Goal: Information Seeking & Learning: Check status

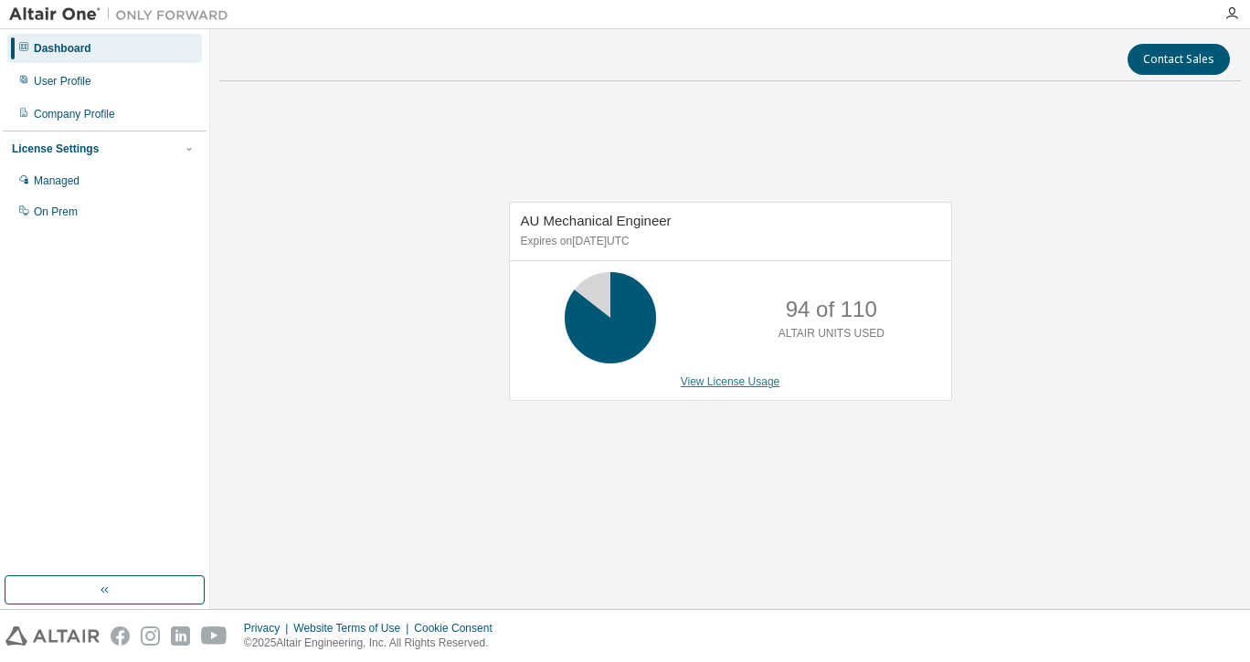
click at [743, 384] on link "View License Usage" at bounding box center [730, 381] width 100 height 13
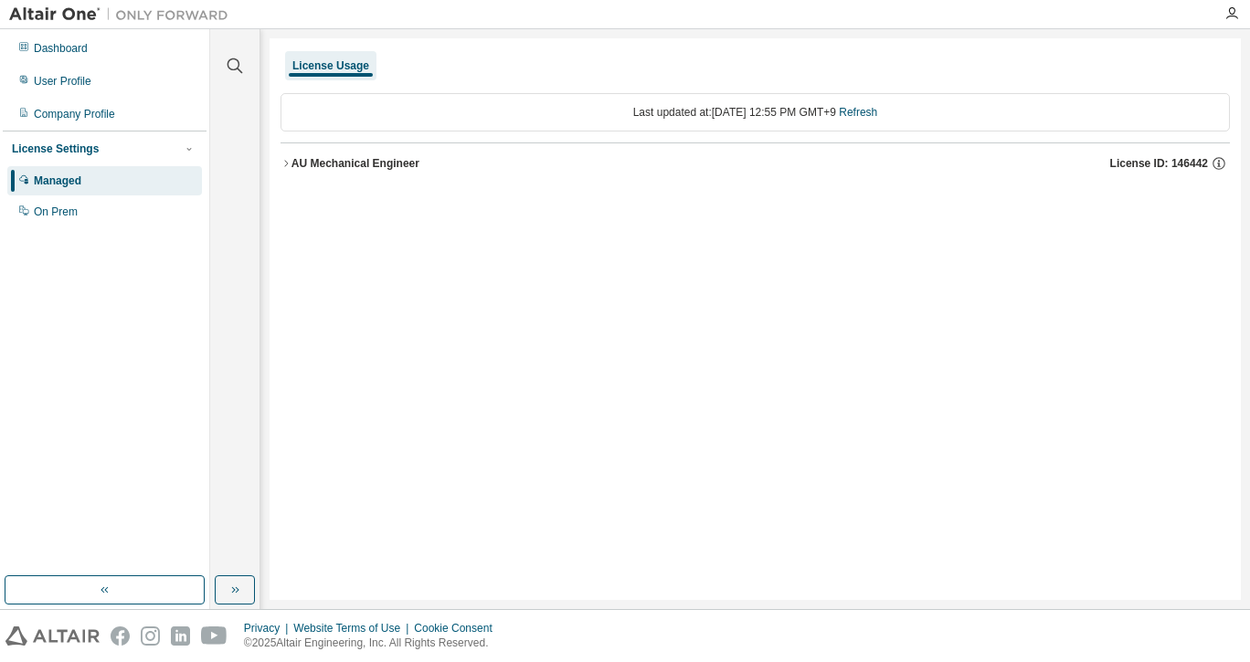
click at [408, 170] on div "AU Mechanical Engineer" at bounding box center [355, 163] width 128 height 15
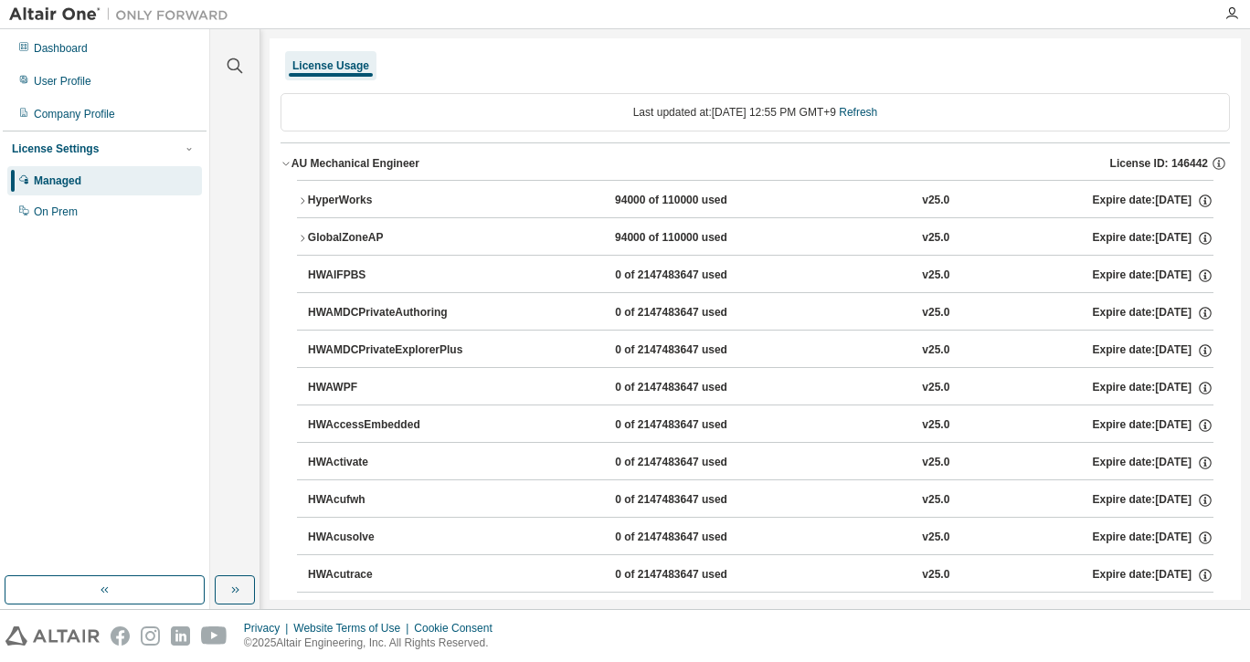
click at [349, 203] on div "HyperWorks" at bounding box center [390, 201] width 164 height 16
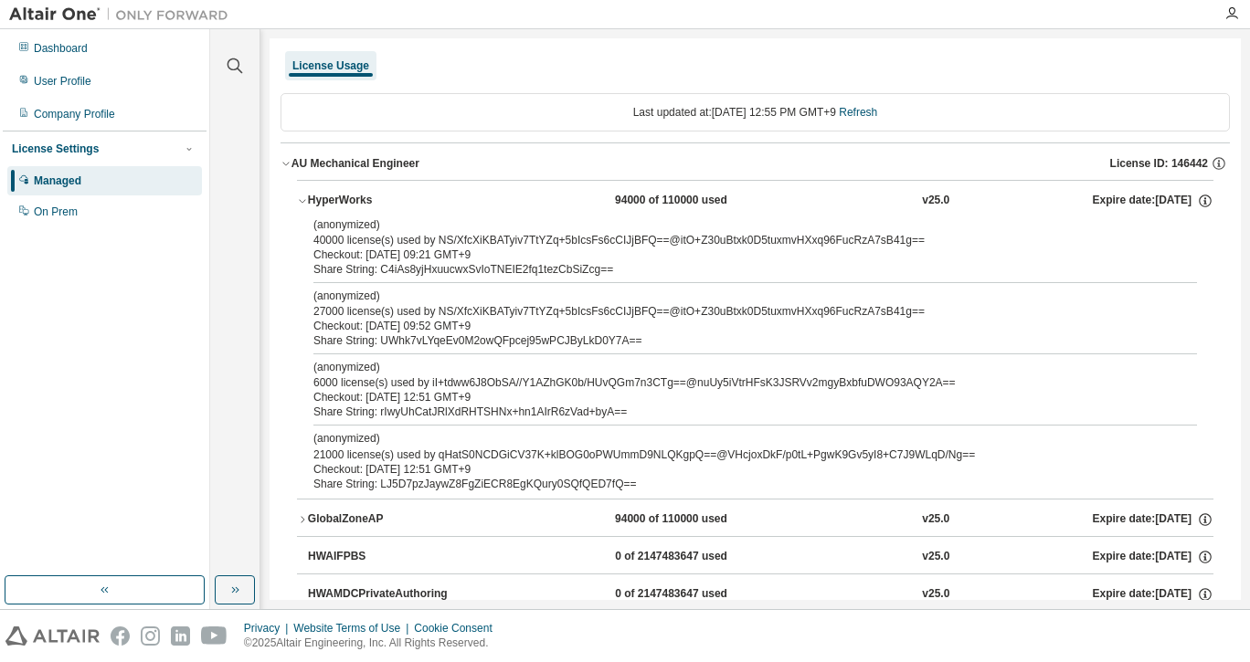
click at [351, 199] on div "HyperWorks" at bounding box center [390, 201] width 164 height 16
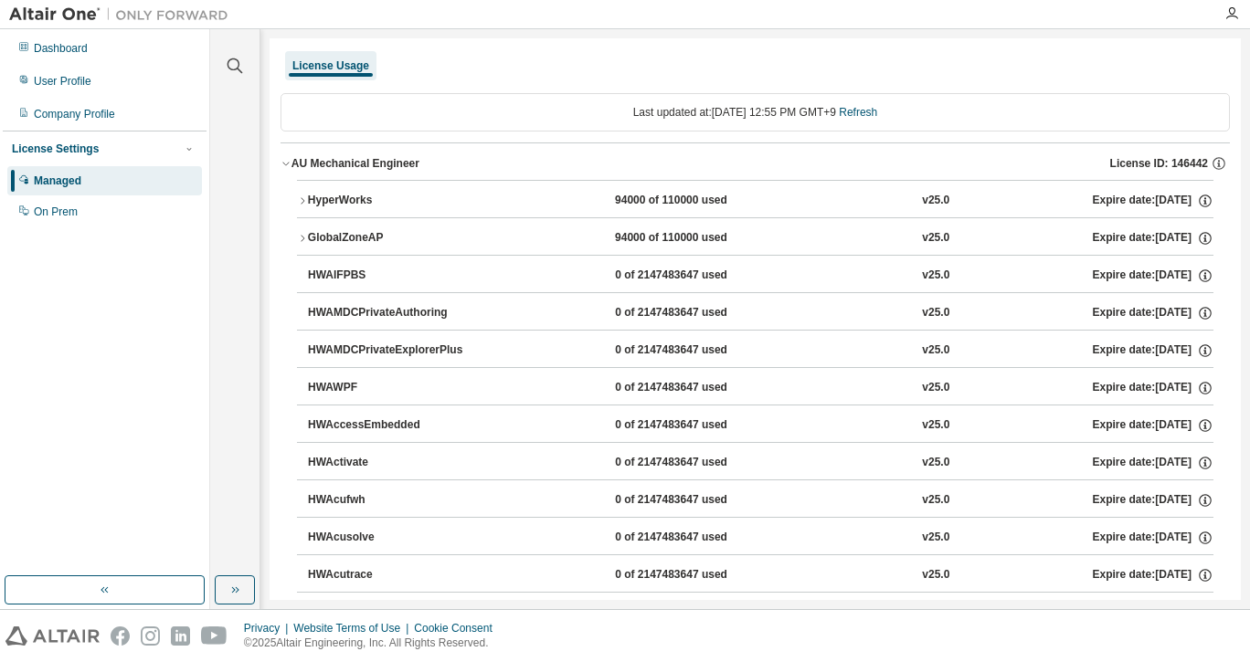
click at [351, 199] on div "HyperWorks" at bounding box center [390, 201] width 164 height 16
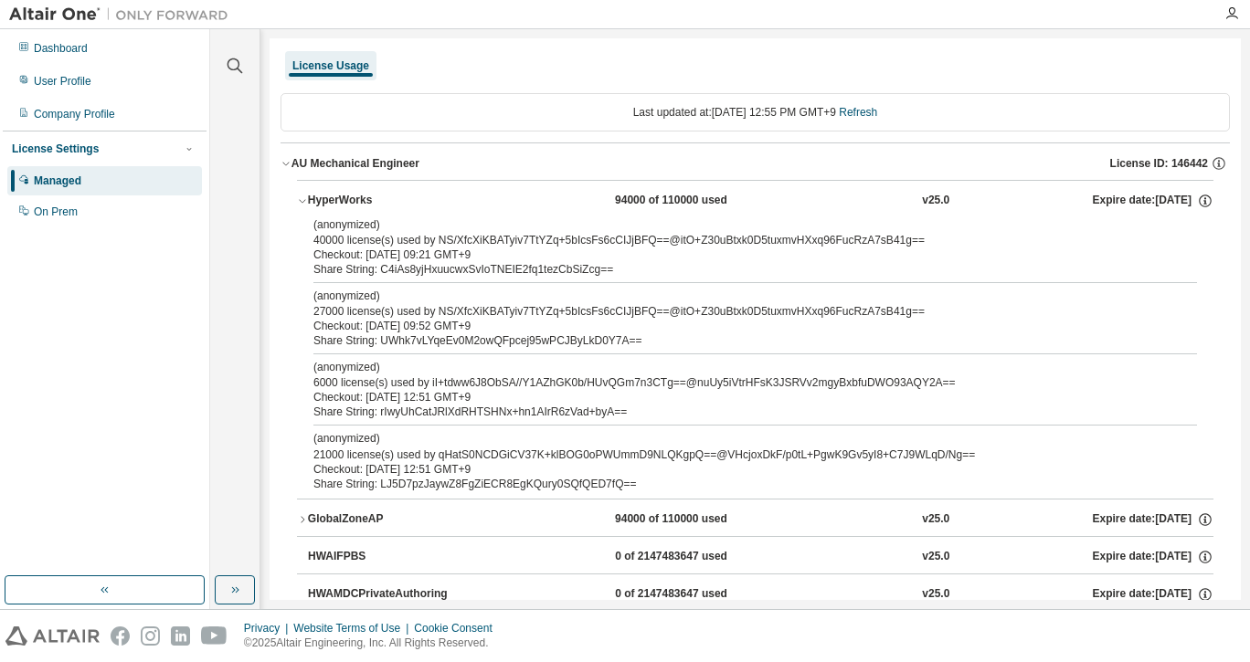
click at [1202, 367] on div "(anonymized) 40000 license(s) used by NS/XfcXiKBATyiv7TtYZq+5bIcsFs6cCIJjBFQ==@…" at bounding box center [755, 357] width 916 height 281
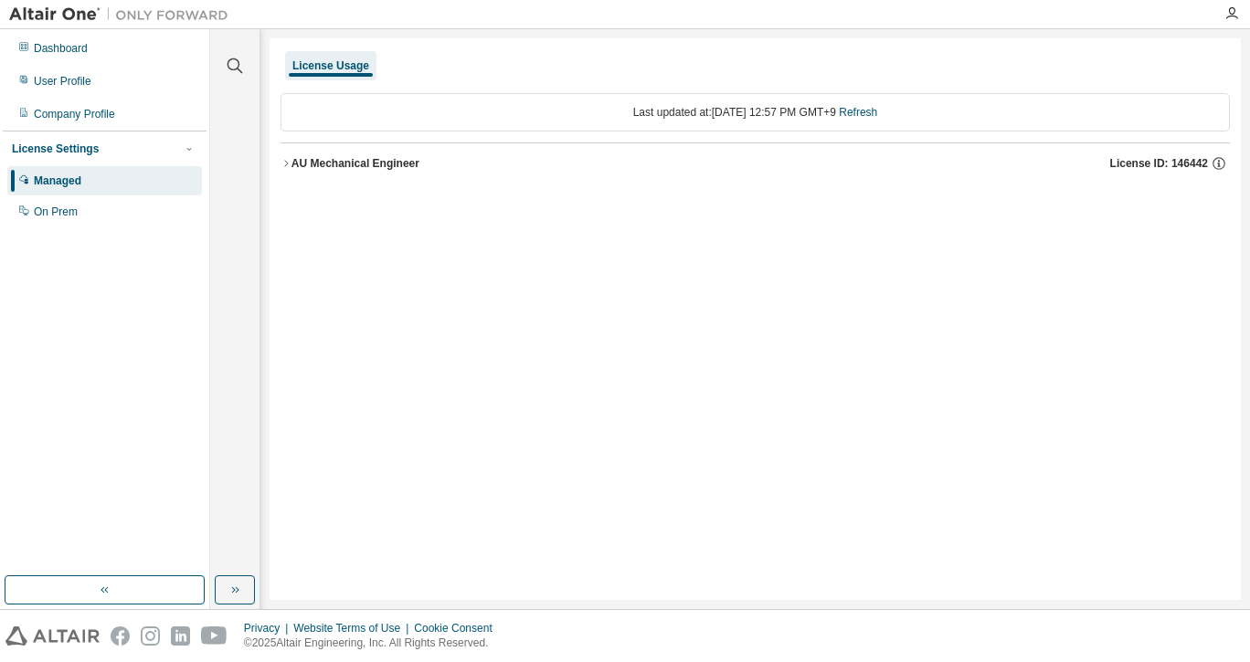
click at [385, 176] on button "AU Mechanical Engineer License ID: 146442" at bounding box center [754, 163] width 949 height 40
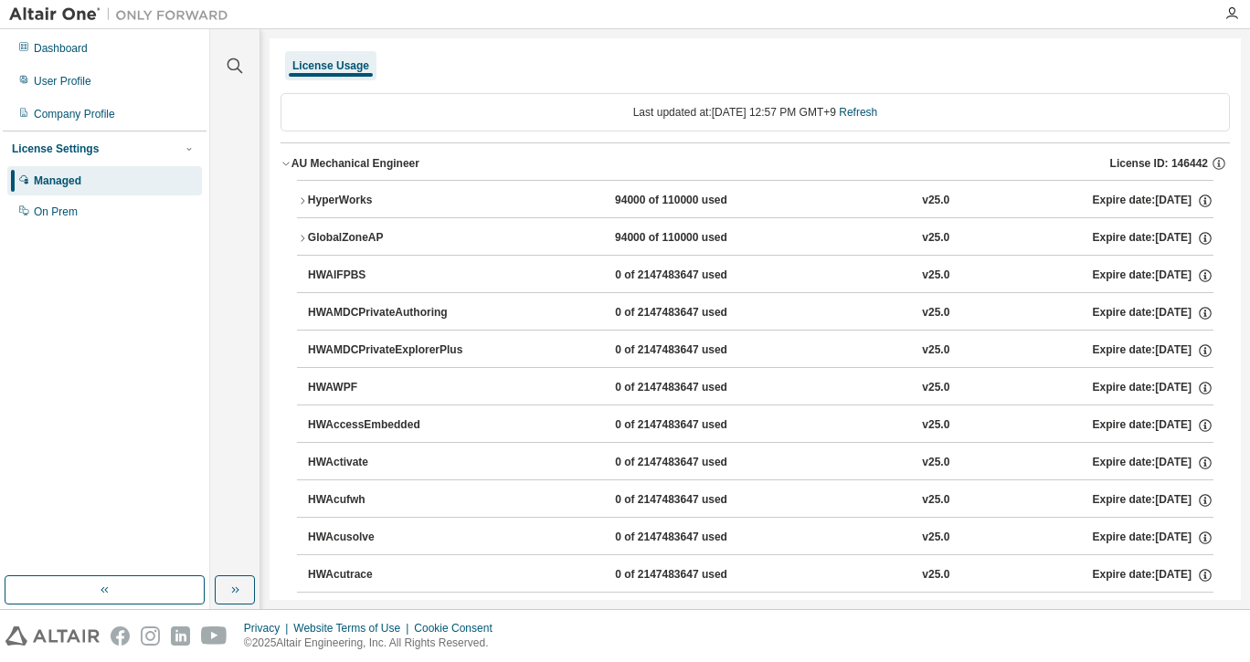
click at [391, 189] on button "HyperWorks 94000 of 110000 used v25.0 Expire date: 2026-04-01" at bounding box center [755, 201] width 916 height 40
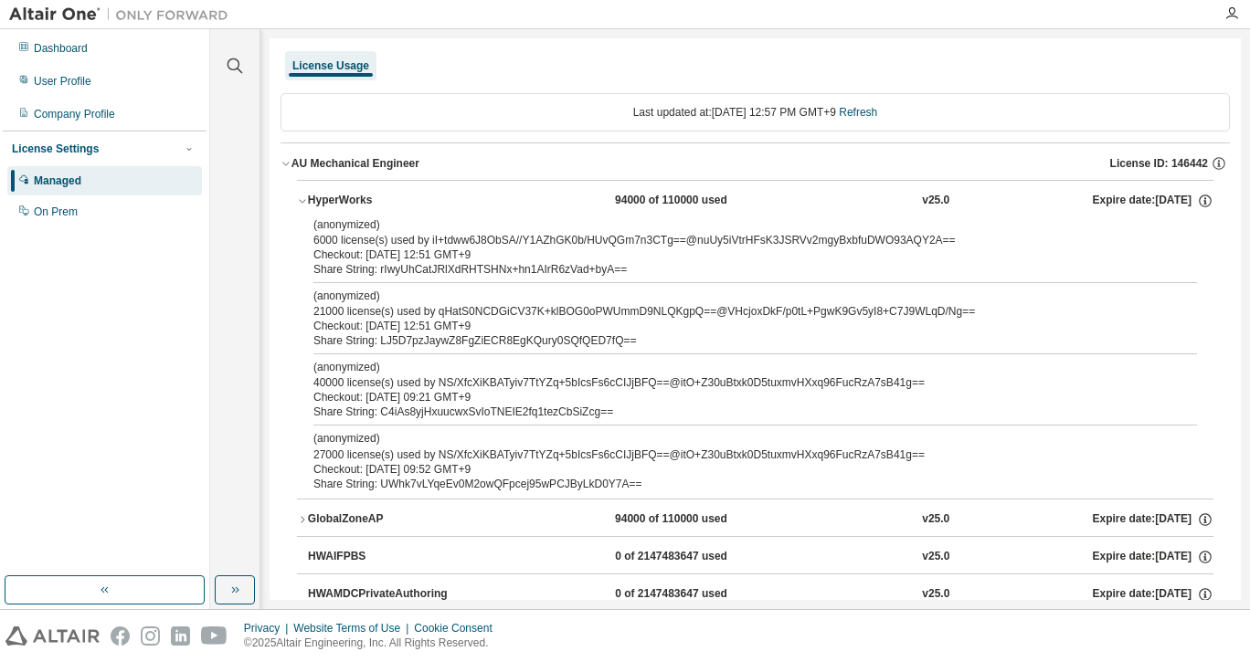
drag, startPoint x: 2, startPoint y: 354, endPoint x: 26, endPoint y: 361, distance: 24.6
click at [4, 356] on div "Dashboard User Profile Company Profile License Settings Managed On Prem" at bounding box center [105, 319] width 210 height 580
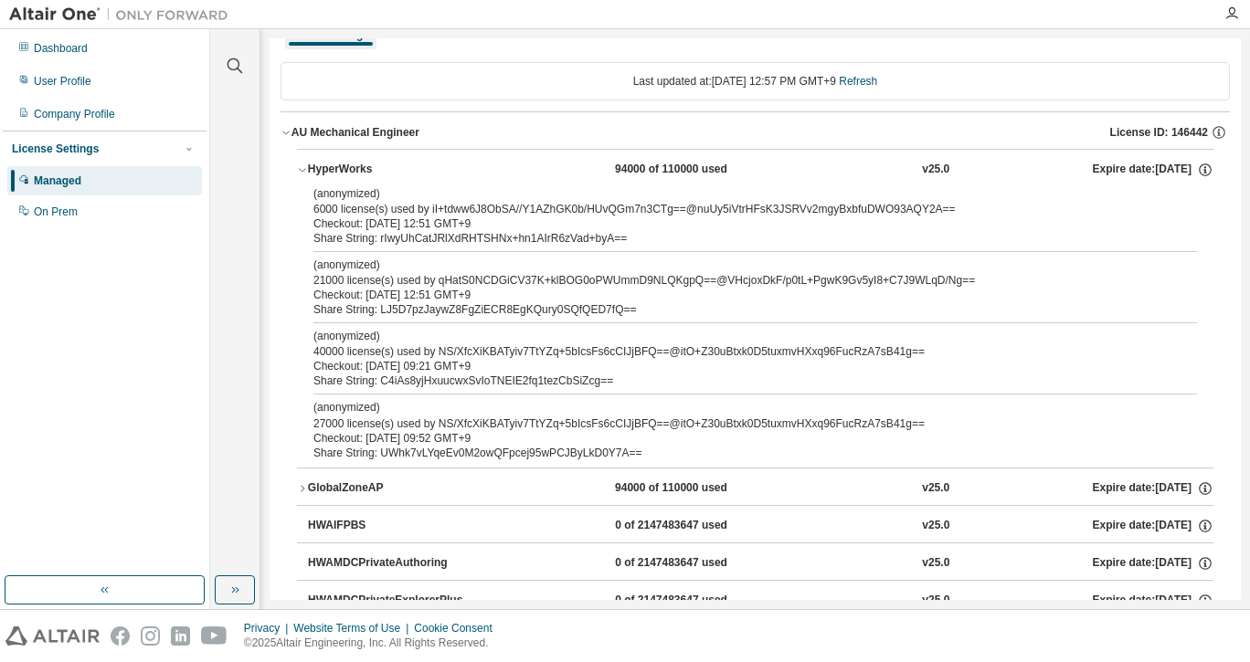
scroll to position [23, 0]
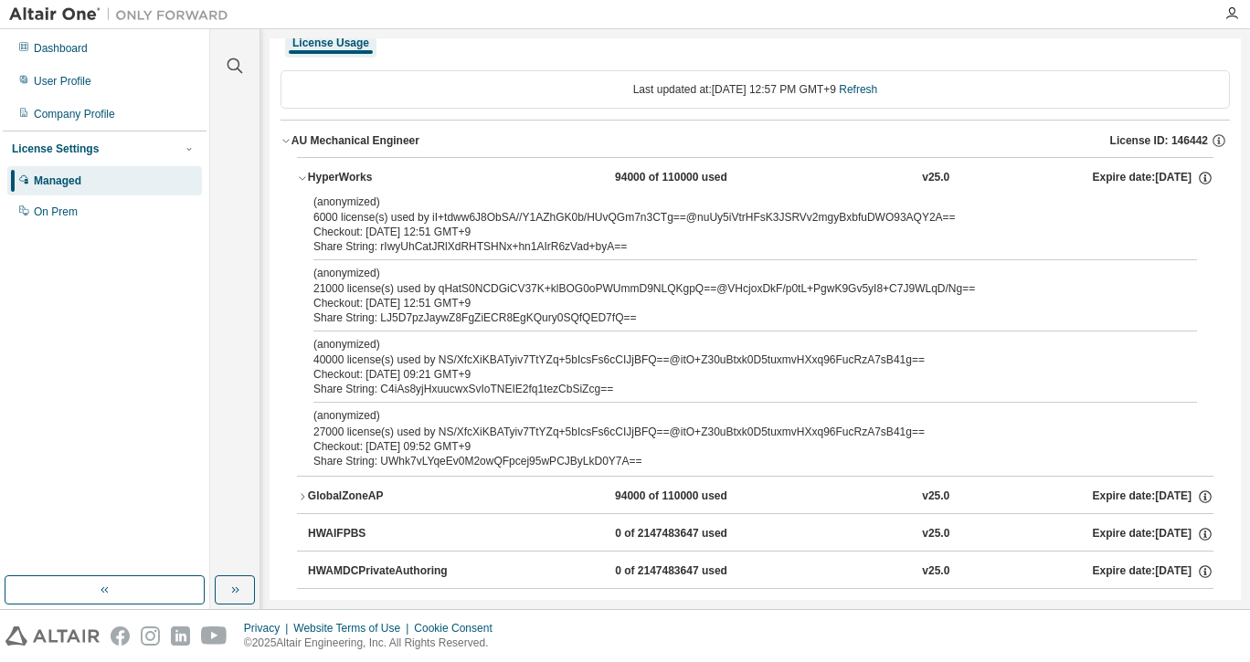
click at [47, 376] on div "Dashboard User Profile Company Profile License Settings Managed On Prem" at bounding box center [105, 303] width 204 height 542
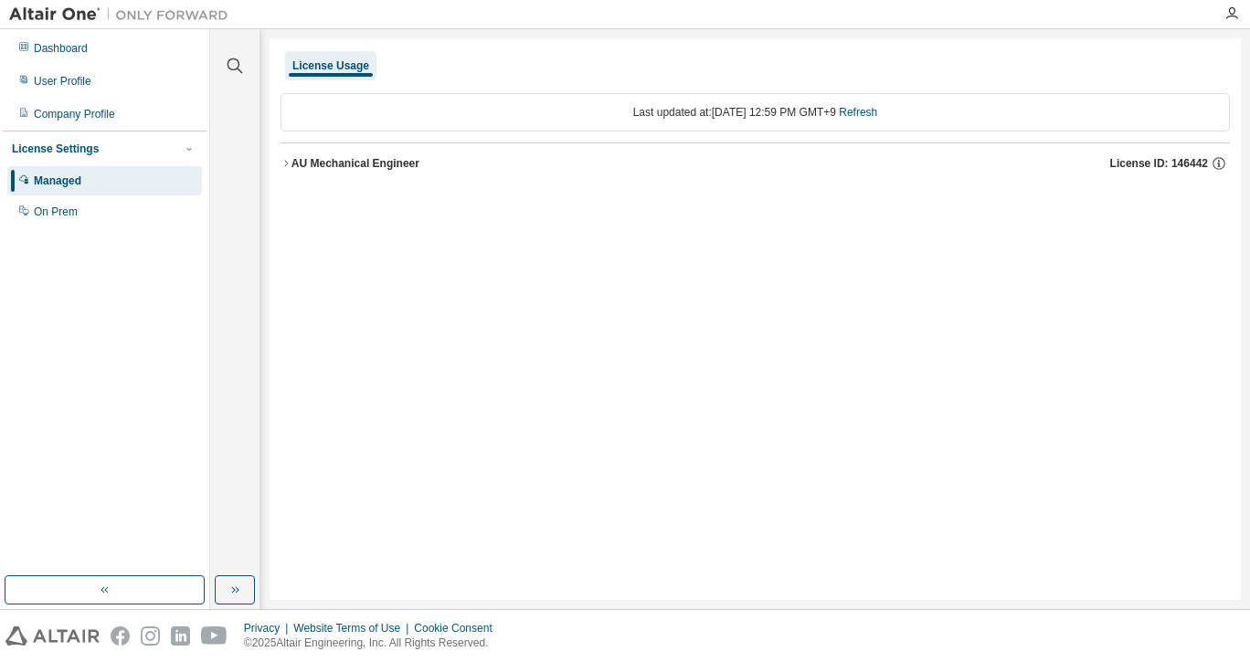
click at [442, 172] on button "AU Mechanical Engineer License ID: 146442" at bounding box center [754, 163] width 949 height 40
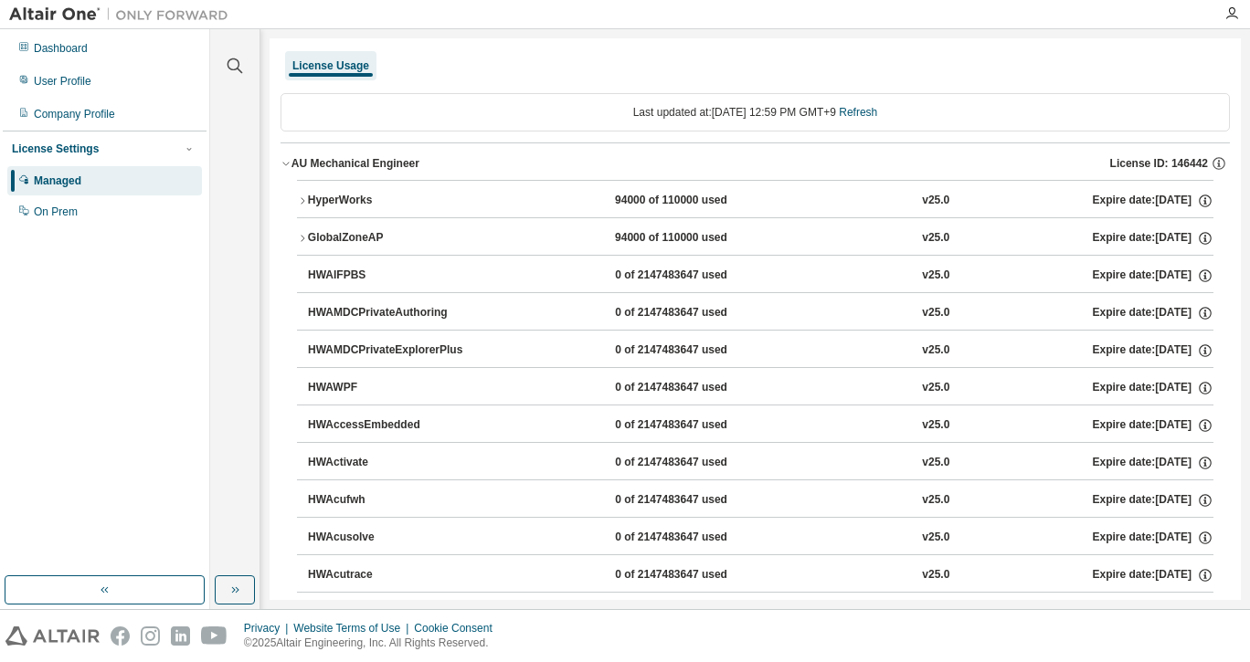
click at [364, 202] on div "HyperWorks" at bounding box center [390, 201] width 164 height 16
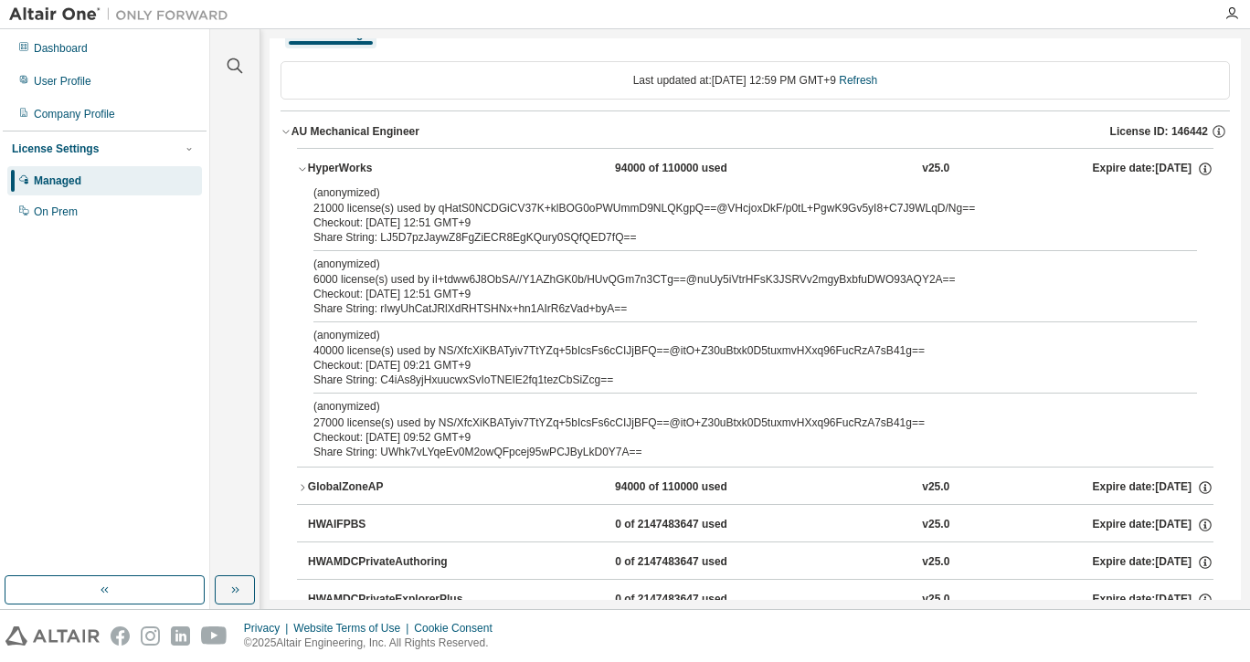
scroll to position [69, 0]
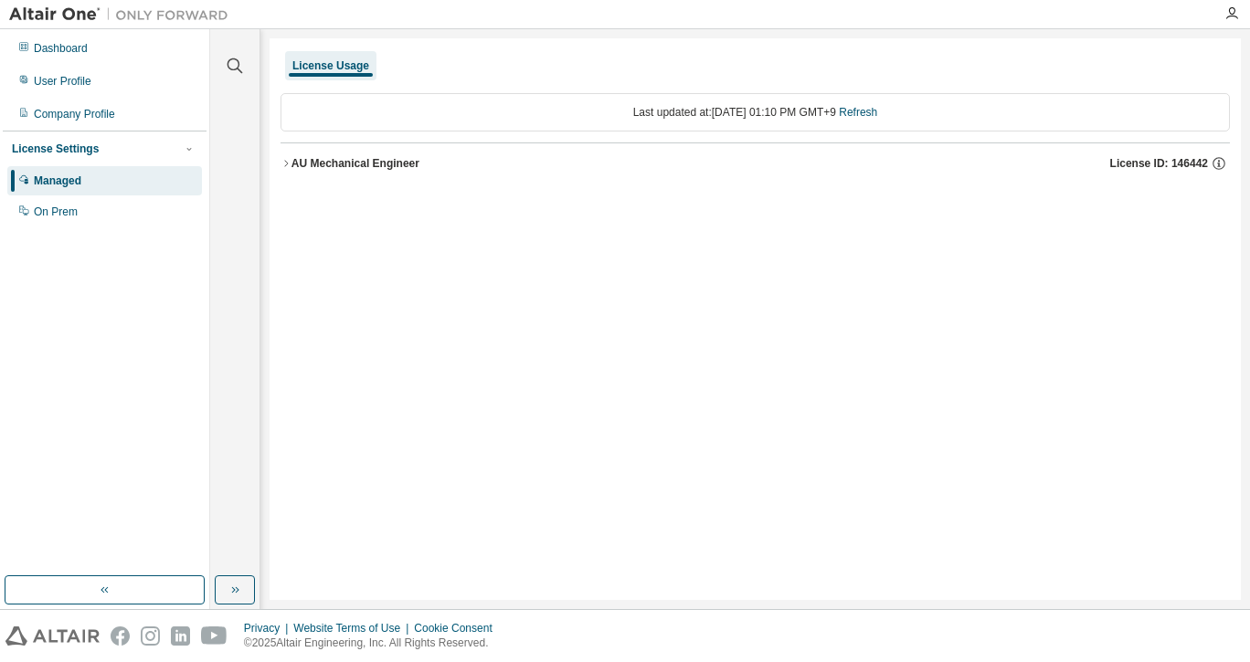
click at [406, 163] on div "AU Mechanical Engineer" at bounding box center [355, 163] width 128 height 15
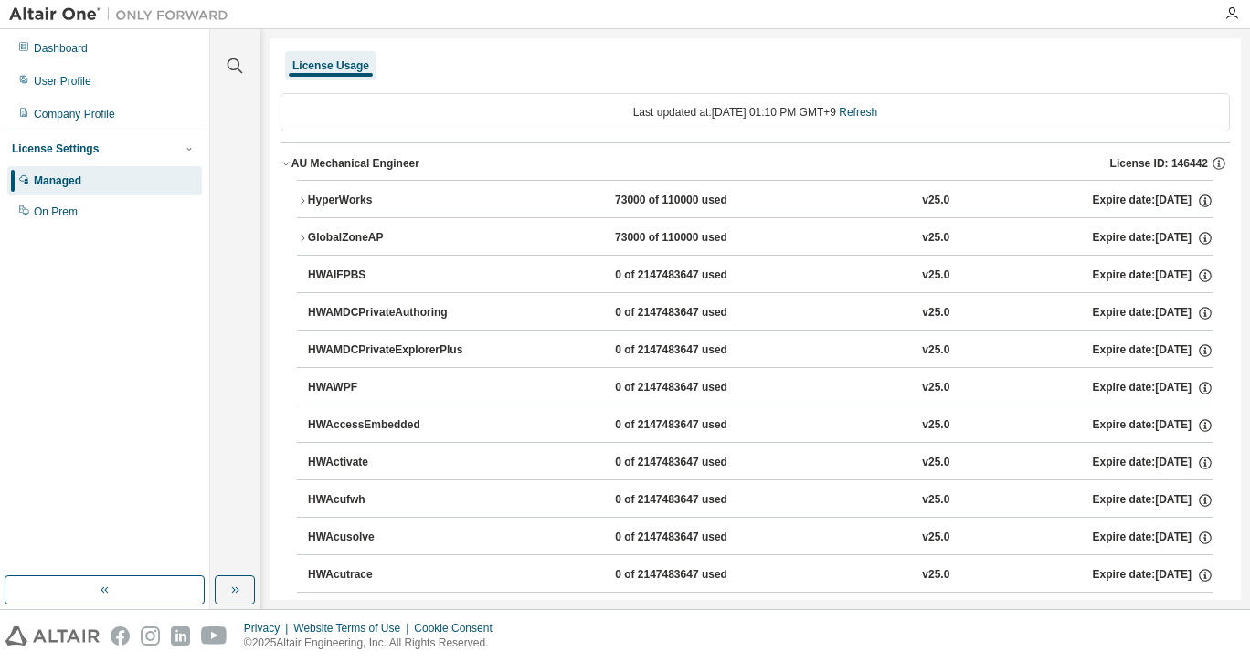
click at [440, 198] on div "HyperWorks" at bounding box center [390, 201] width 164 height 16
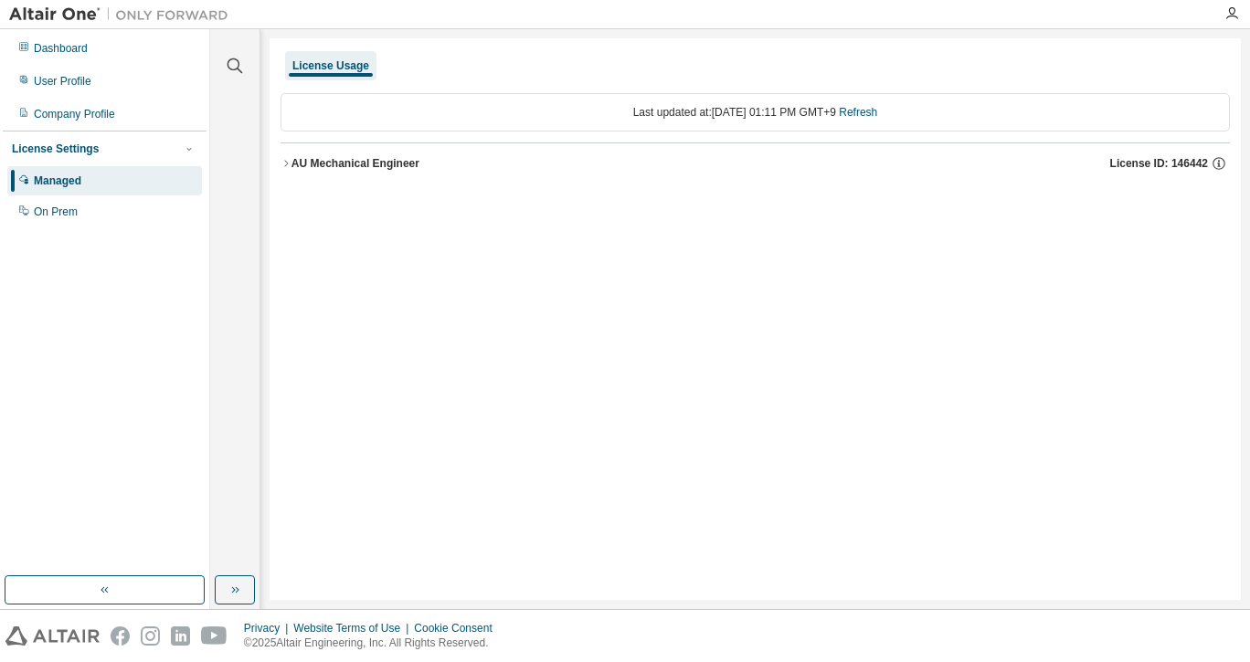
click at [463, 167] on div "AU Mechanical Engineer License ID: 146442" at bounding box center [760, 163] width 938 height 16
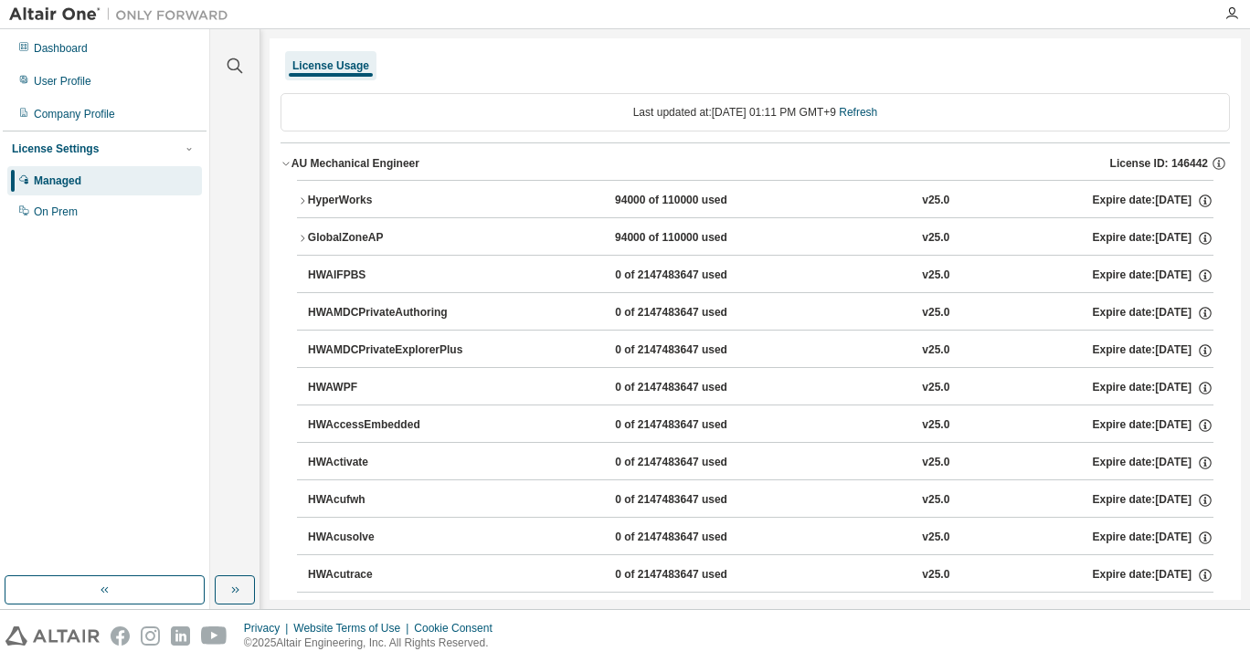
click at [476, 196] on div "HyperWorks 94000 of 110000 used v25.0 Expire date: [DATE]" at bounding box center [760, 201] width 905 height 16
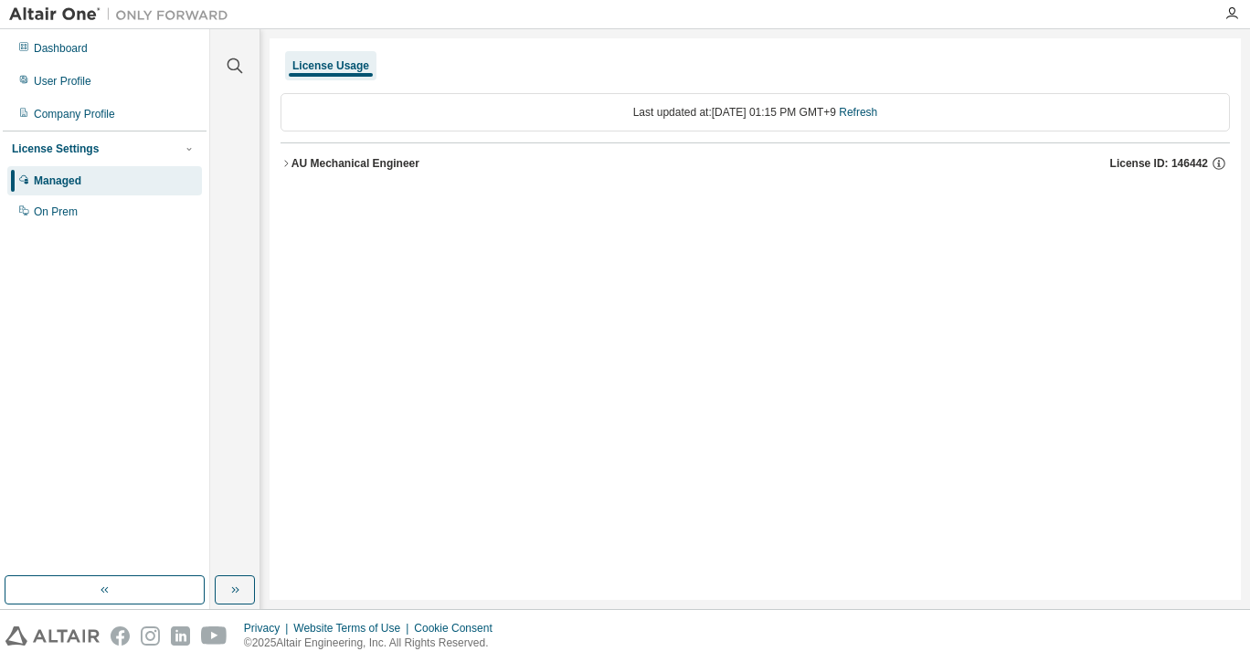
click at [393, 171] on button "AU Mechanical Engineer License ID: 146442" at bounding box center [754, 163] width 949 height 40
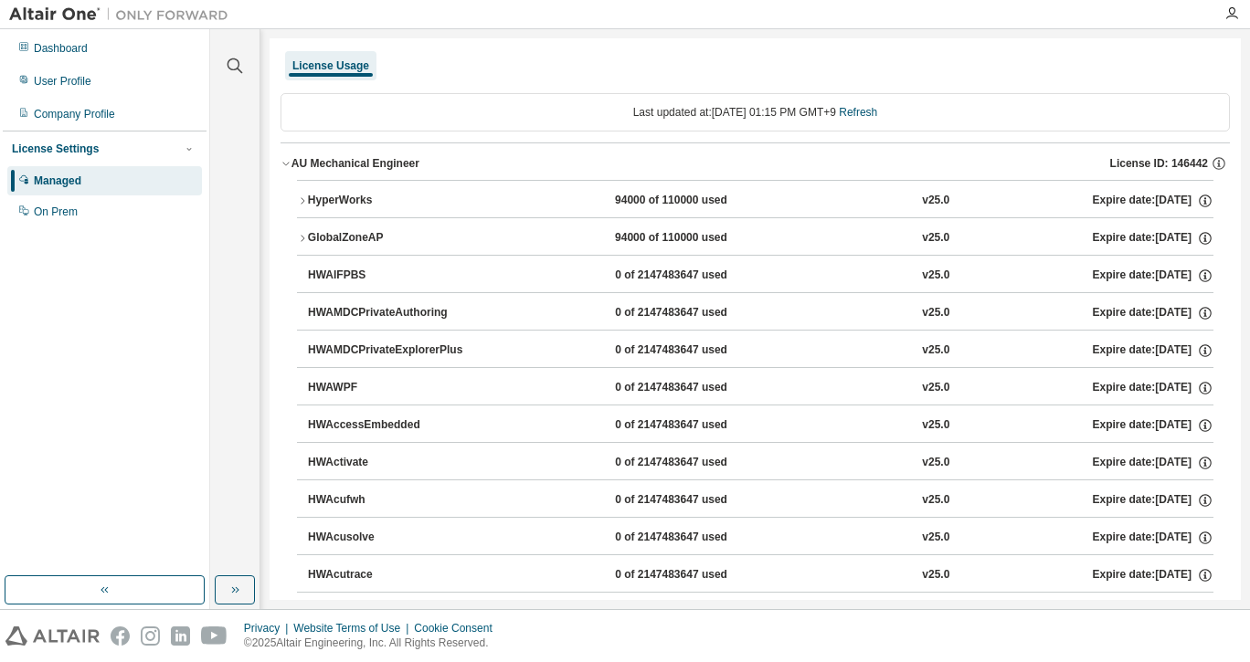
click at [506, 206] on div "HyperWorks 94000 of 110000 used v25.0 Expire date: 2026-04-01" at bounding box center [760, 201] width 905 height 16
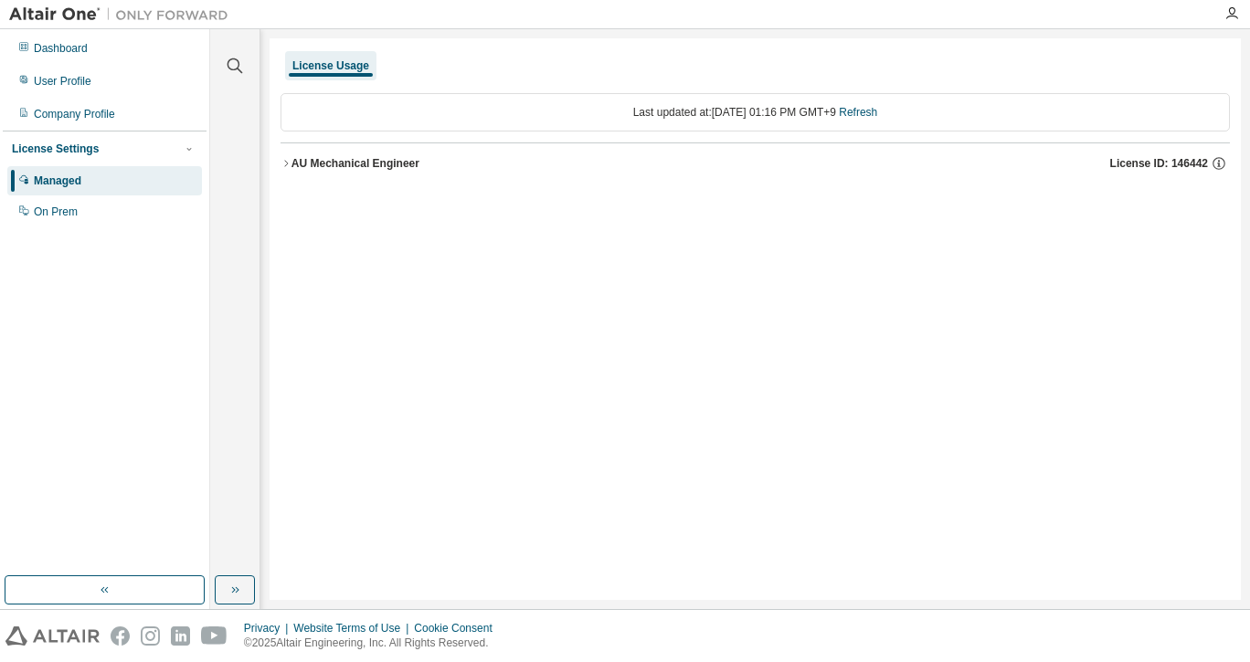
click at [436, 161] on div "AU Mechanical Engineer License ID: 146442" at bounding box center [760, 163] width 938 height 16
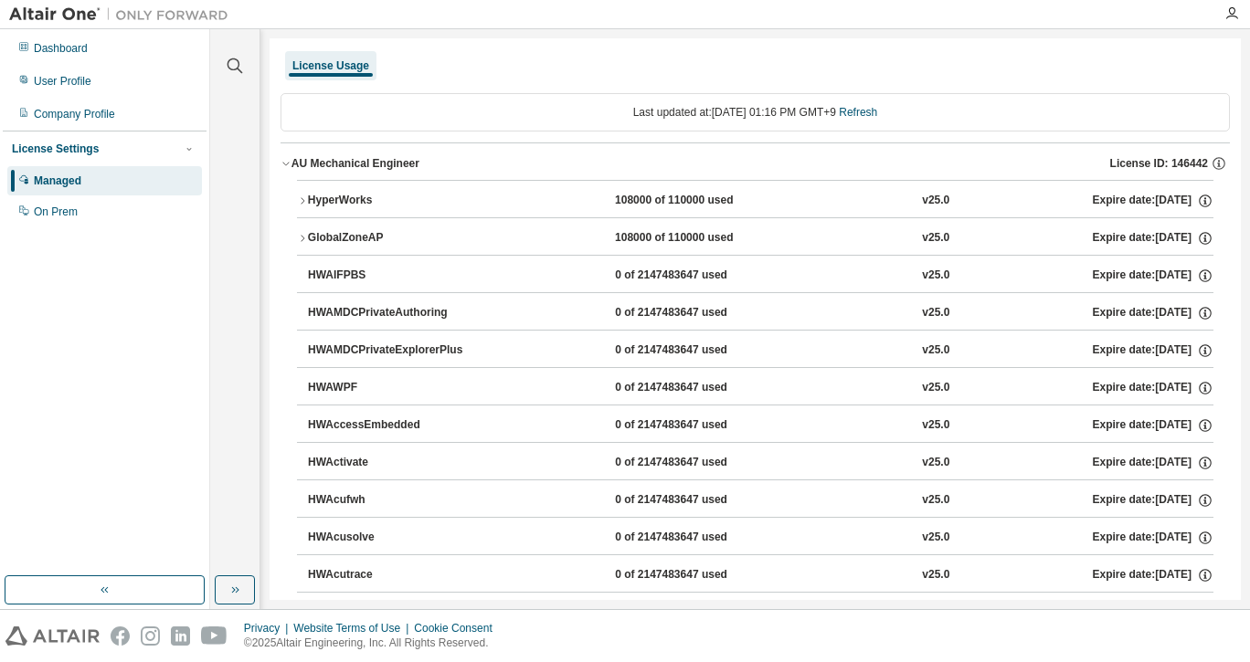
click at [596, 197] on div "HyperWorks 108000 of 110000 used v25.0 Expire date: [DATE]" at bounding box center [760, 201] width 905 height 16
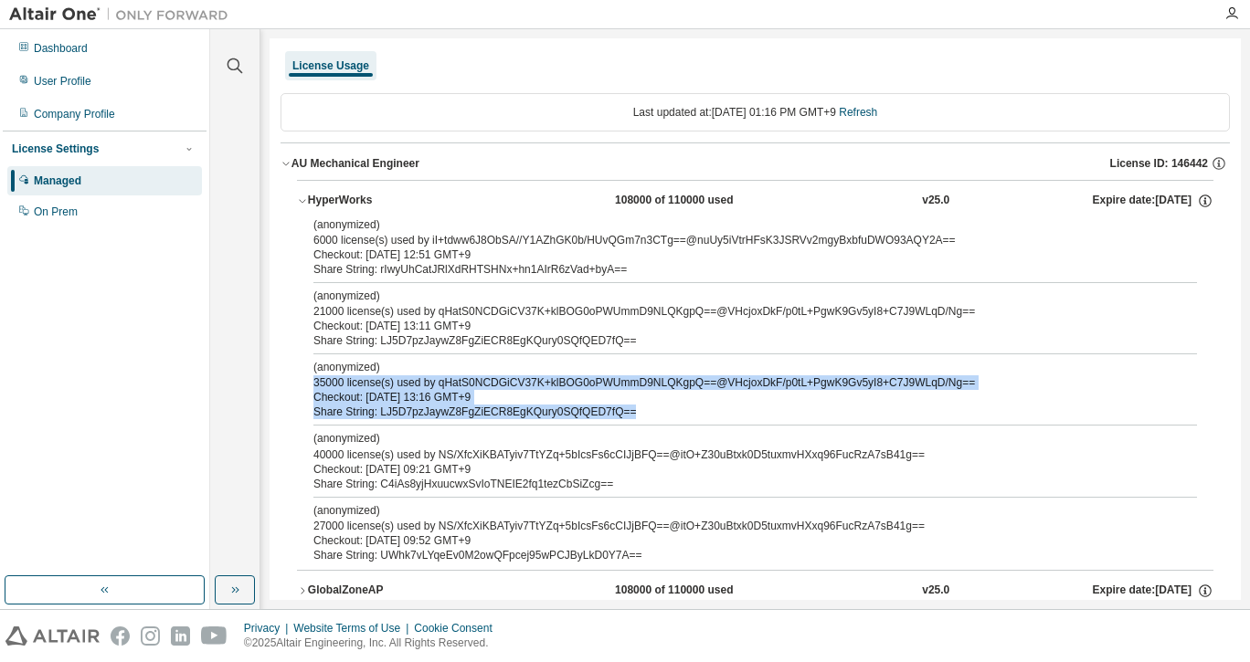
drag, startPoint x: 312, startPoint y: 387, endPoint x: 620, endPoint y: 416, distance: 309.1
click at [620, 416] on div "(anonymized) 6000 license(s) used by iI+tdww6J8ObSA//Y1AZhGK0b/HUvQGm7n3CTg==@n…" at bounding box center [755, 393] width 916 height 353
click at [636, 405] on div "Share String: LJ5D7pzJaywZ8FgZiECR8EgKQury0SQfQED7fQ==" at bounding box center [732, 412] width 839 height 15
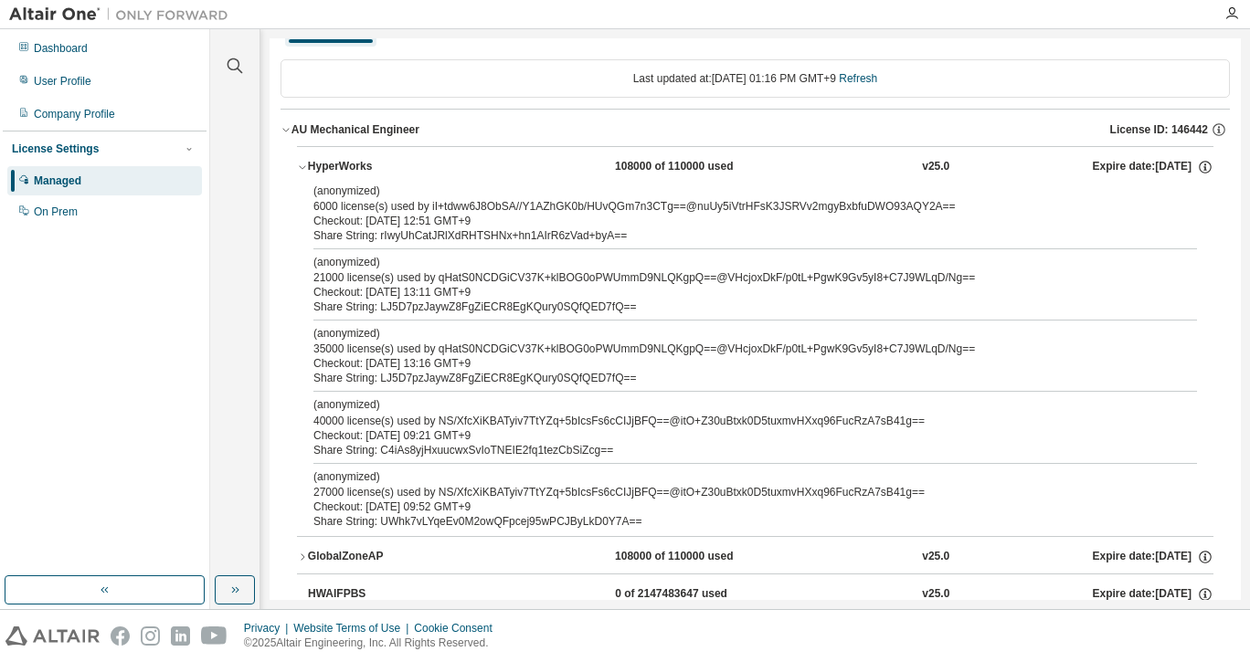
scroll to position [23, 0]
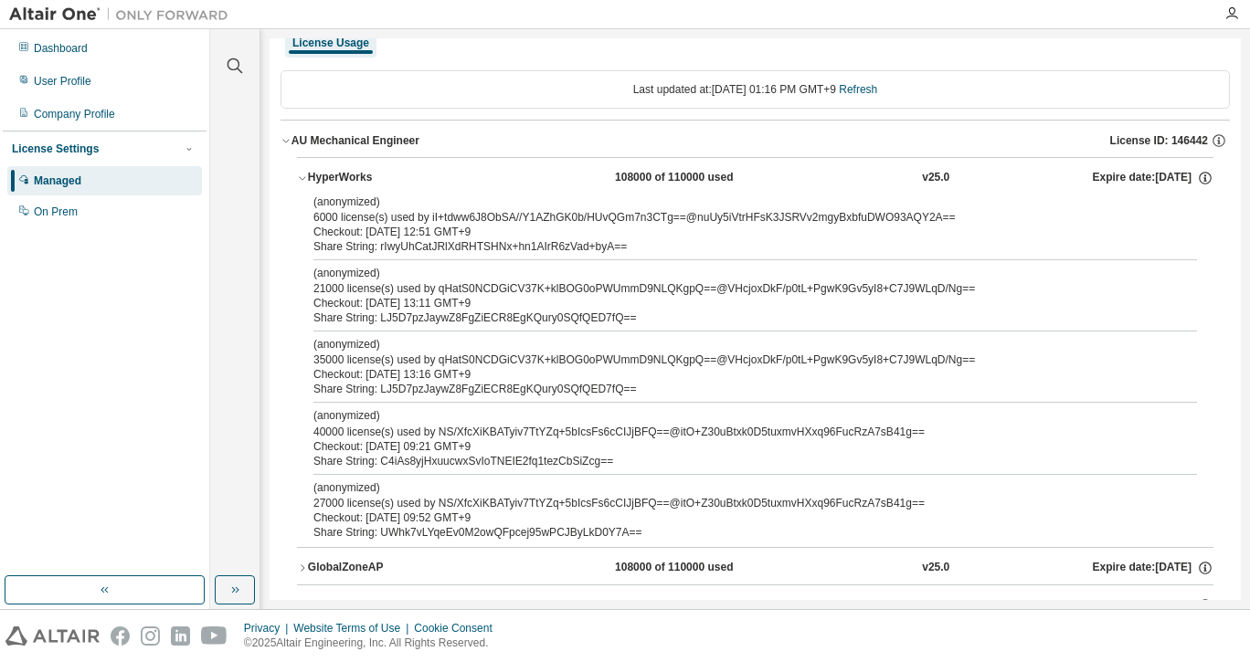
click at [434, 352] on p "(anonymized)" at bounding box center [732, 345] width 839 height 16
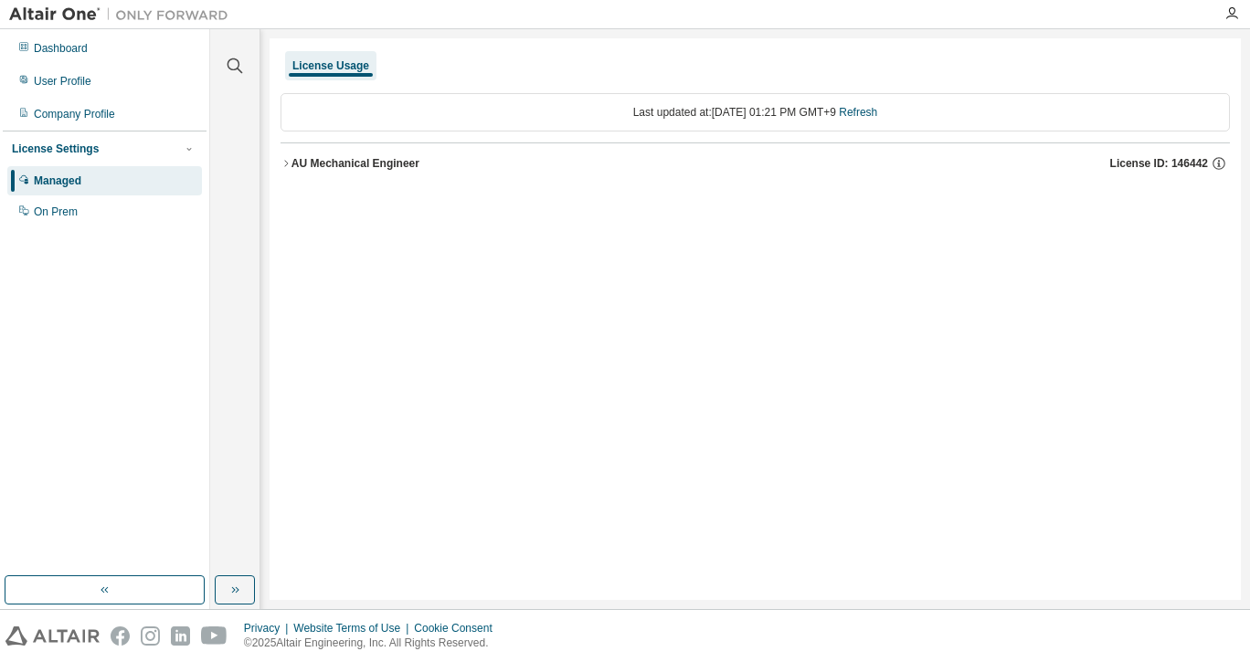
click at [381, 174] on button "AU Mechanical Engineer License ID: 146442" at bounding box center [754, 163] width 949 height 40
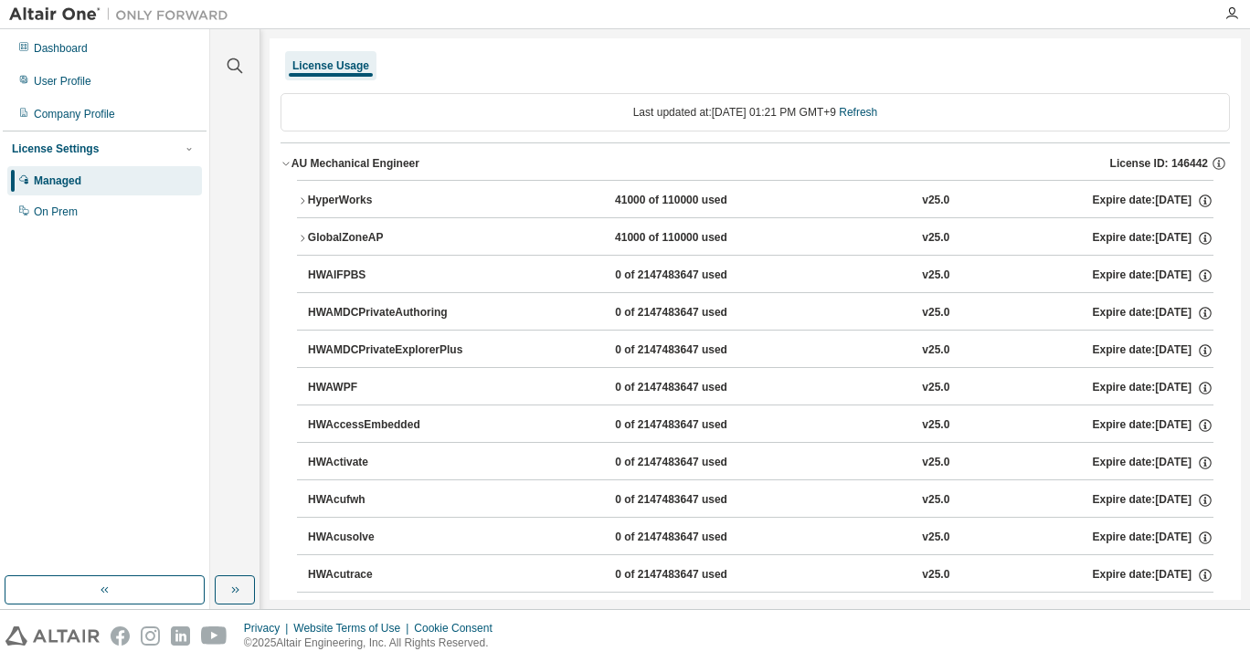
click at [404, 204] on div "HyperWorks" at bounding box center [390, 201] width 164 height 16
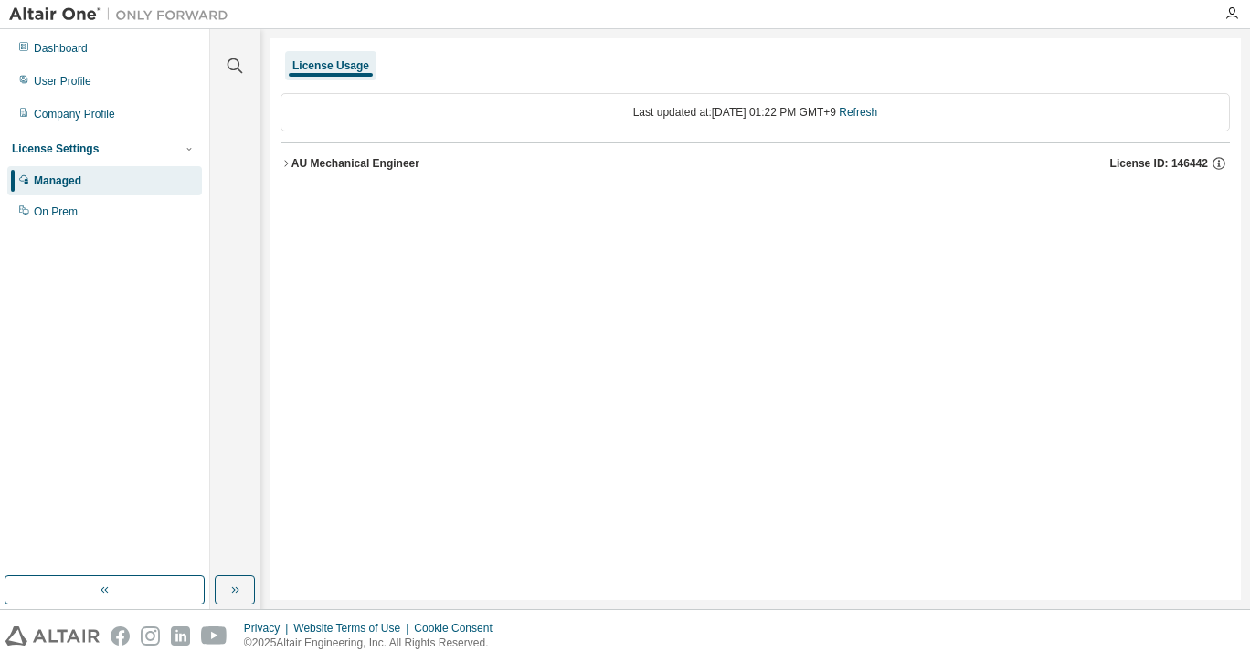
click at [421, 164] on div "AU Mechanical Engineer License ID: 146442" at bounding box center [760, 163] width 938 height 16
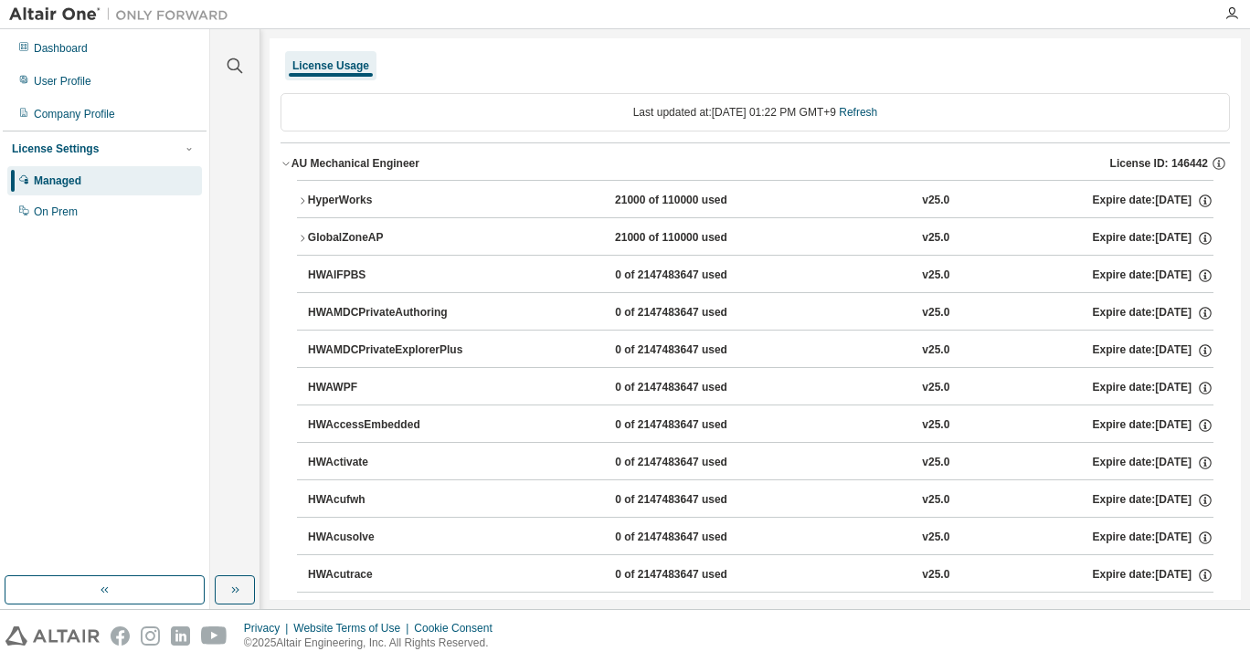
click at [540, 204] on div "HyperWorks 21000 of 110000 used v25.0 Expire date: 2026-04-01" at bounding box center [760, 201] width 905 height 16
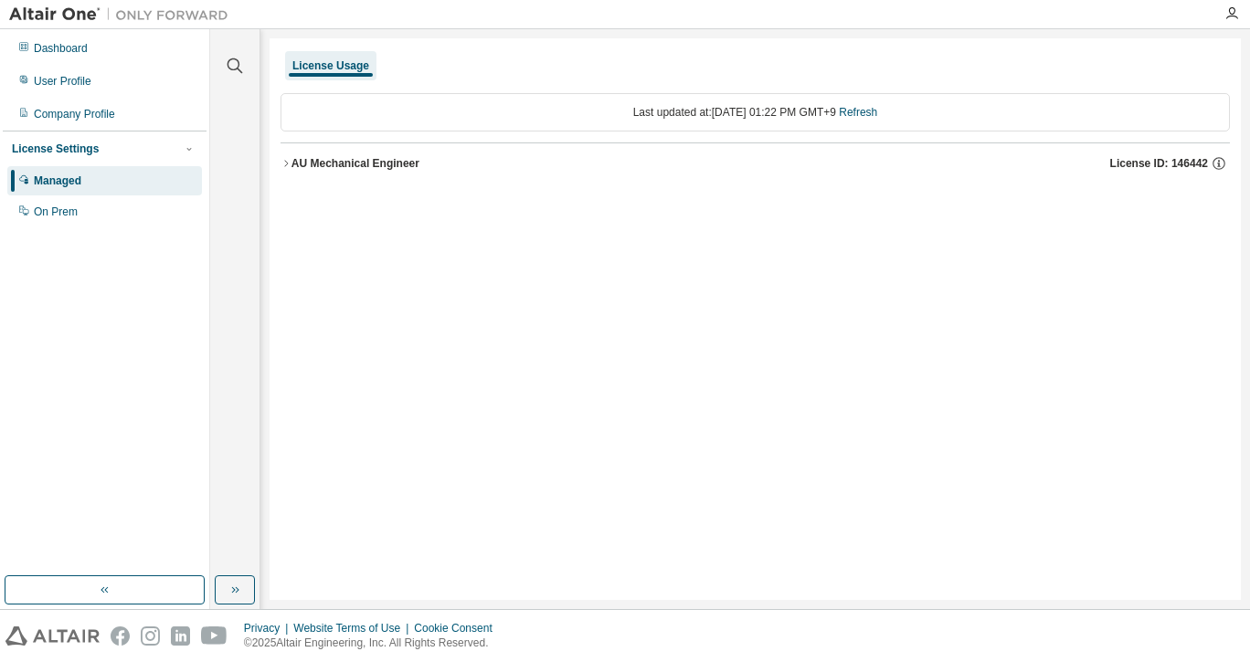
click at [405, 161] on div "AU Mechanical Engineer" at bounding box center [355, 163] width 128 height 15
click at [408, 173] on button "AU Mechanical Engineer License ID: 146442" at bounding box center [754, 163] width 949 height 40
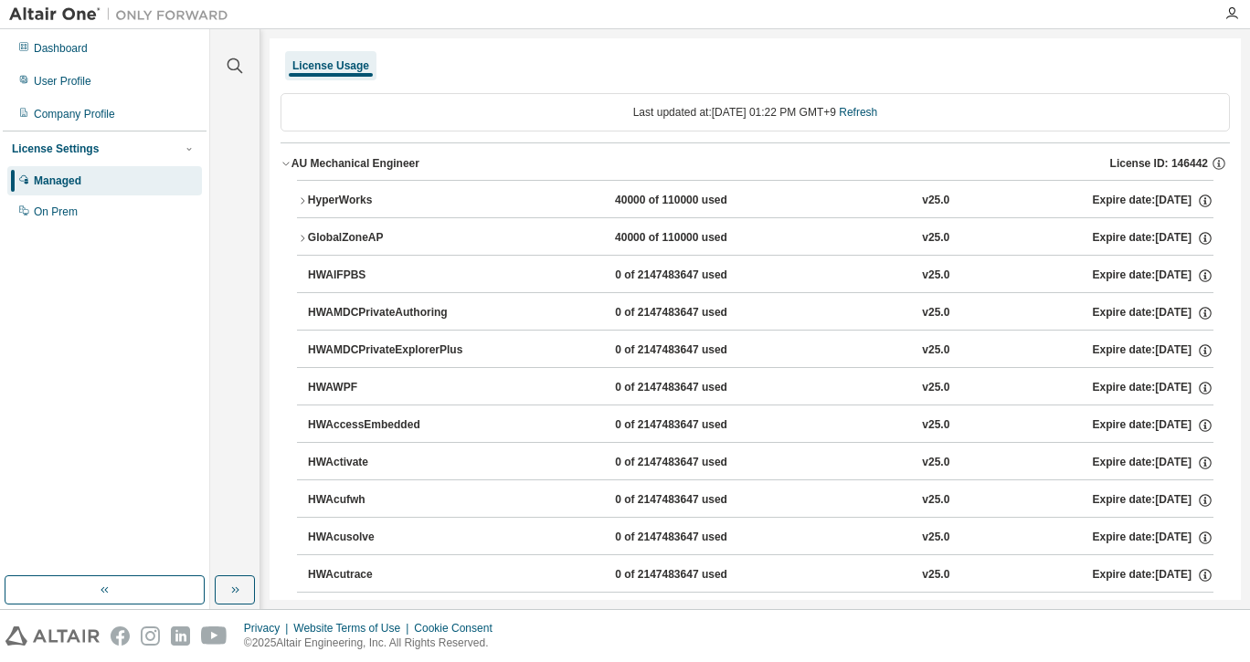
click at [463, 200] on div "HyperWorks" at bounding box center [390, 201] width 164 height 16
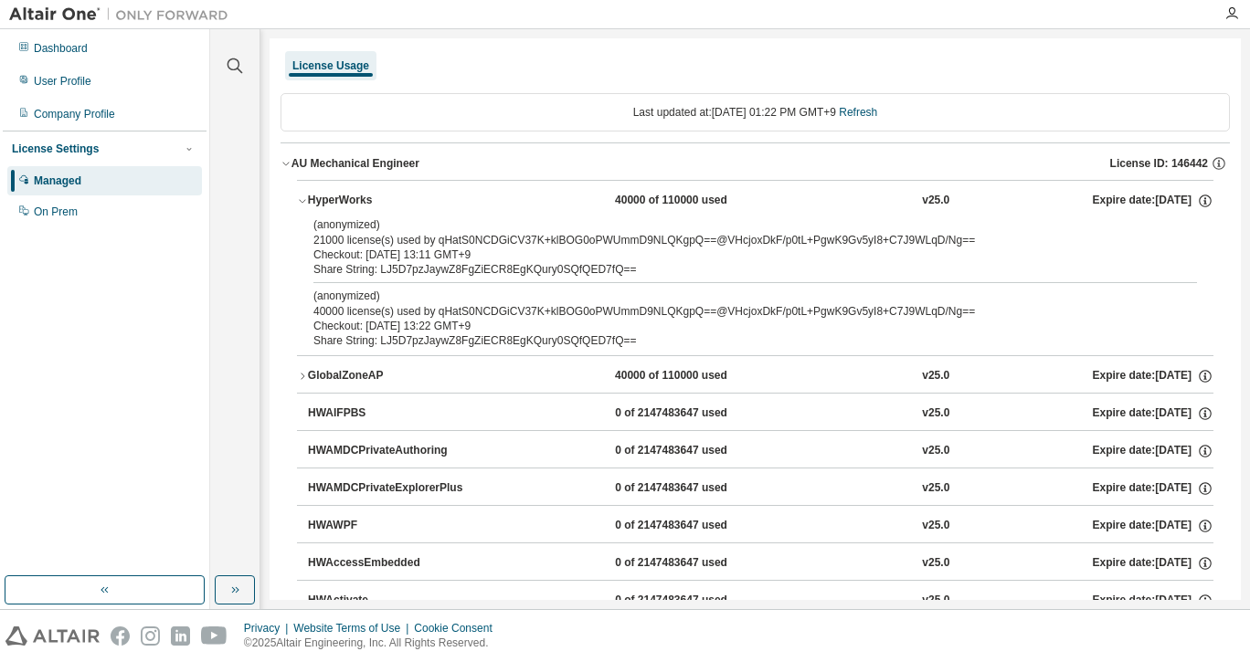
click at [314, 303] on p "(anonymized)" at bounding box center [732, 297] width 839 height 16
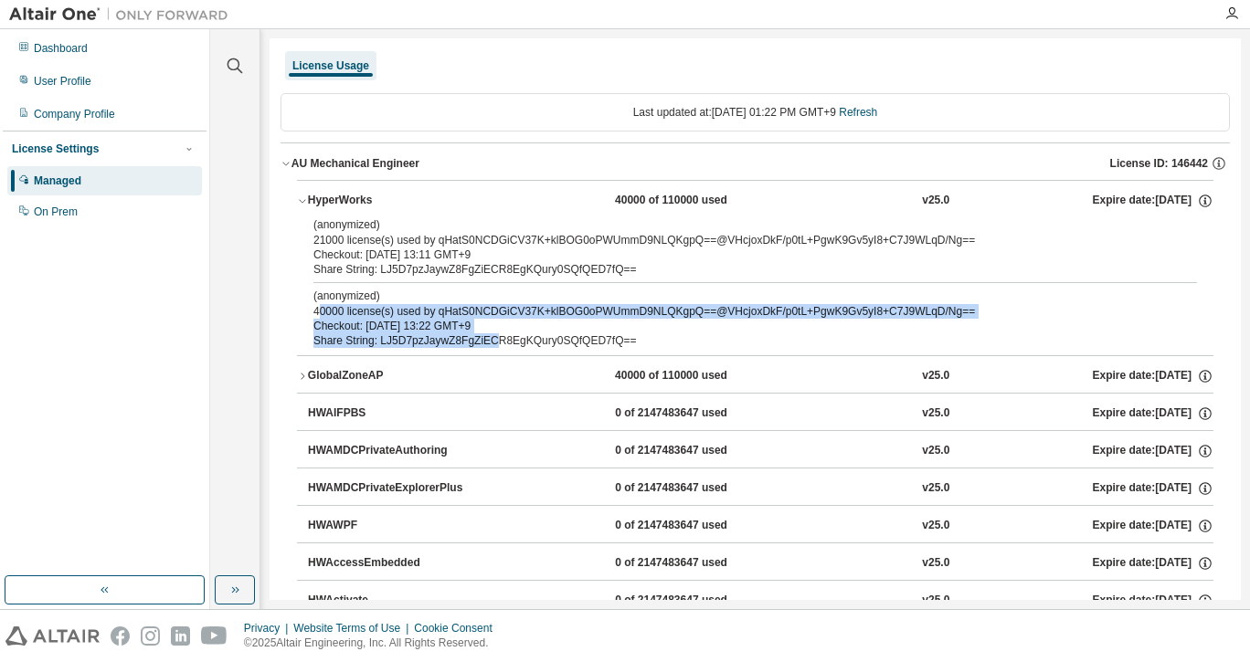
drag, startPoint x: 318, startPoint y: 309, endPoint x: 486, endPoint y: 338, distance: 170.6
click at [486, 338] on div "(anonymized) 40000 license(s) used by qHatS0NCDGiCV37K+klBOG0oPWUmmD9NLQKgpQ==@…" at bounding box center [732, 318] width 839 height 59
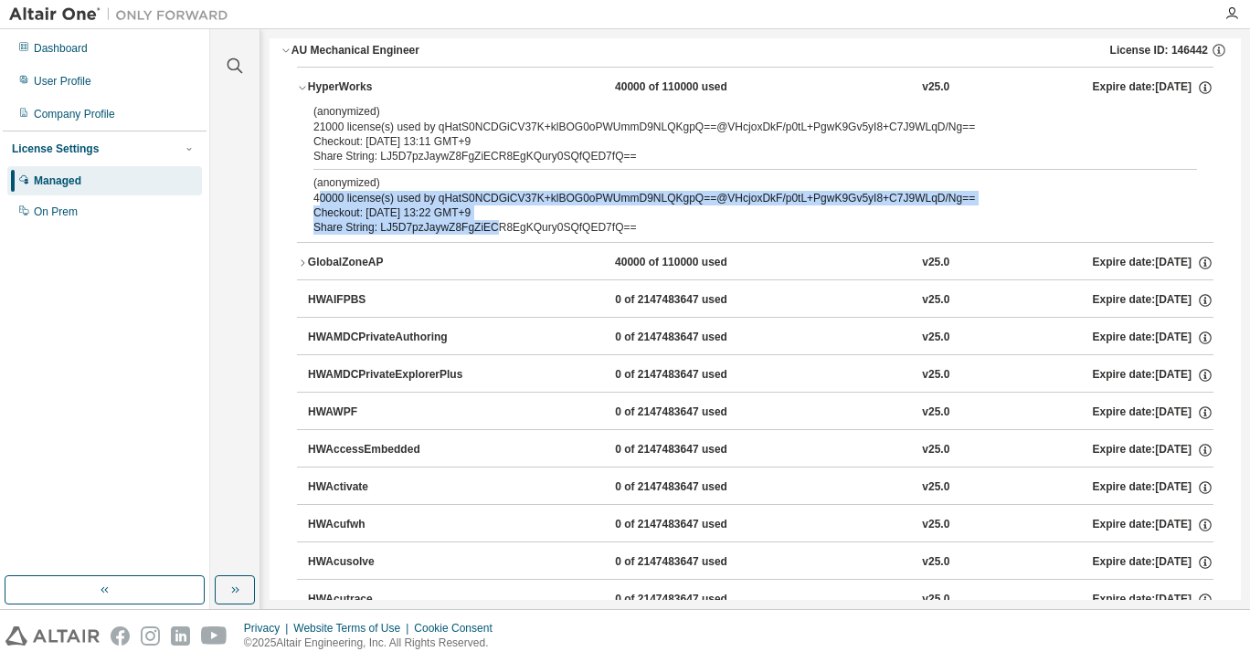
scroll to position [114, 0]
click at [341, 263] on div "GlobalZoneAP" at bounding box center [390, 262] width 164 height 16
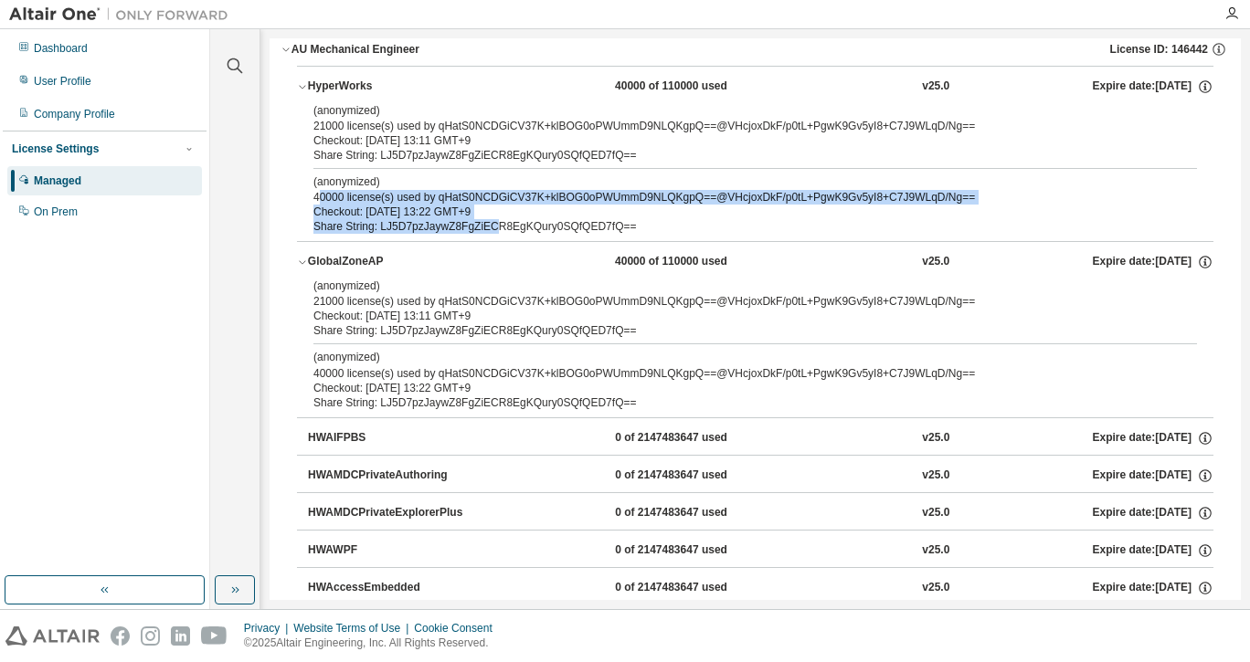
click at [340, 268] on div "GlobalZoneAP" at bounding box center [390, 262] width 164 height 16
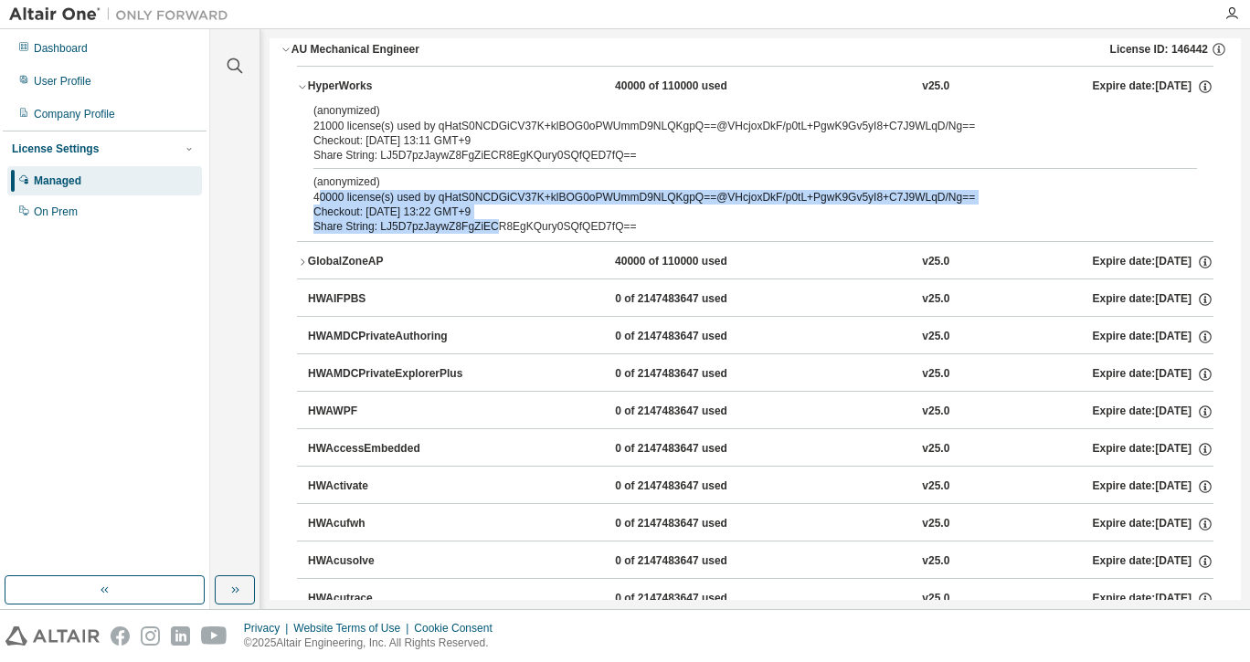
click at [373, 101] on button "HyperWorks 40000 of 110000 used v25.0 Expire date: [DATE]" at bounding box center [755, 87] width 916 height 40
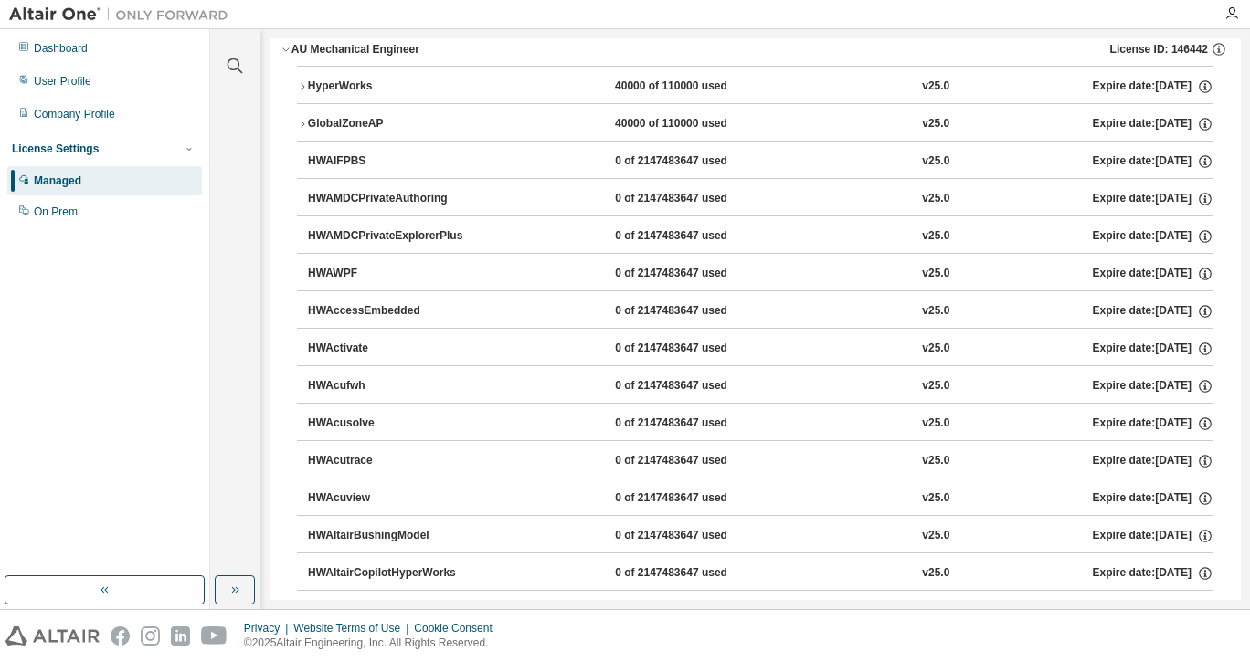
click at [365, 92] on div "HyperWorks" at bounding box center [390, 87] width 164 height 16
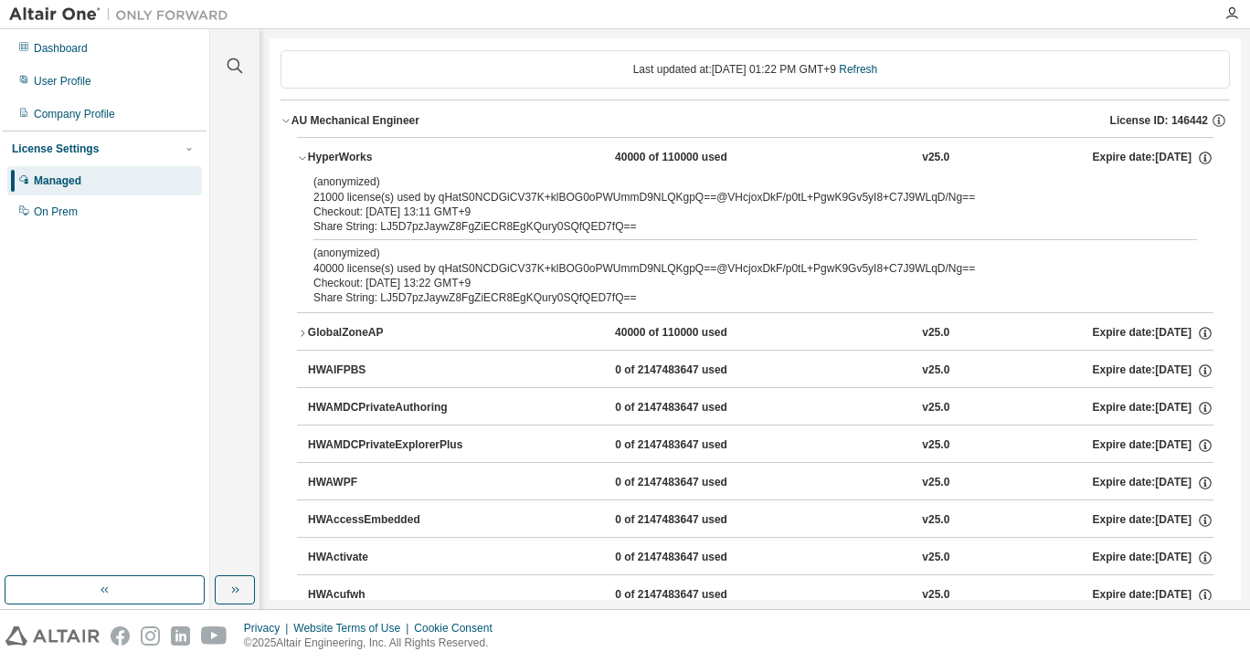
scroll to position [0, 0]
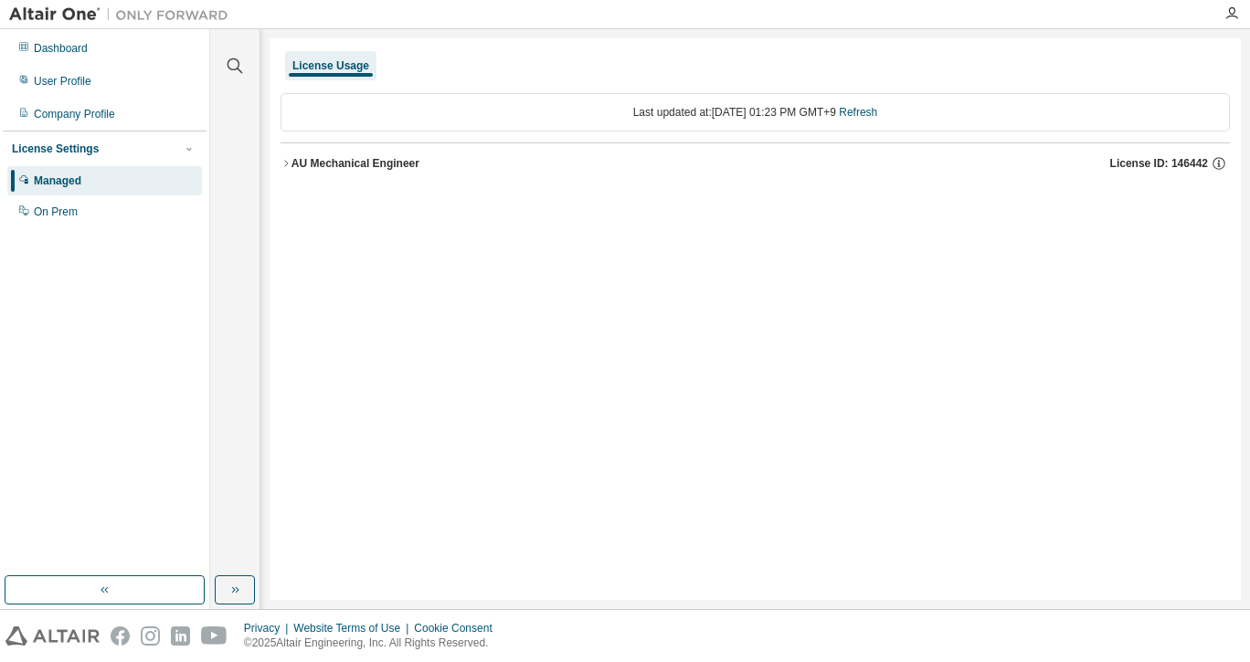
click at [302, 151] on button "AU Mechanical Engineer License ID: 146442" at bounding box center [754, 163] width 949 height 40
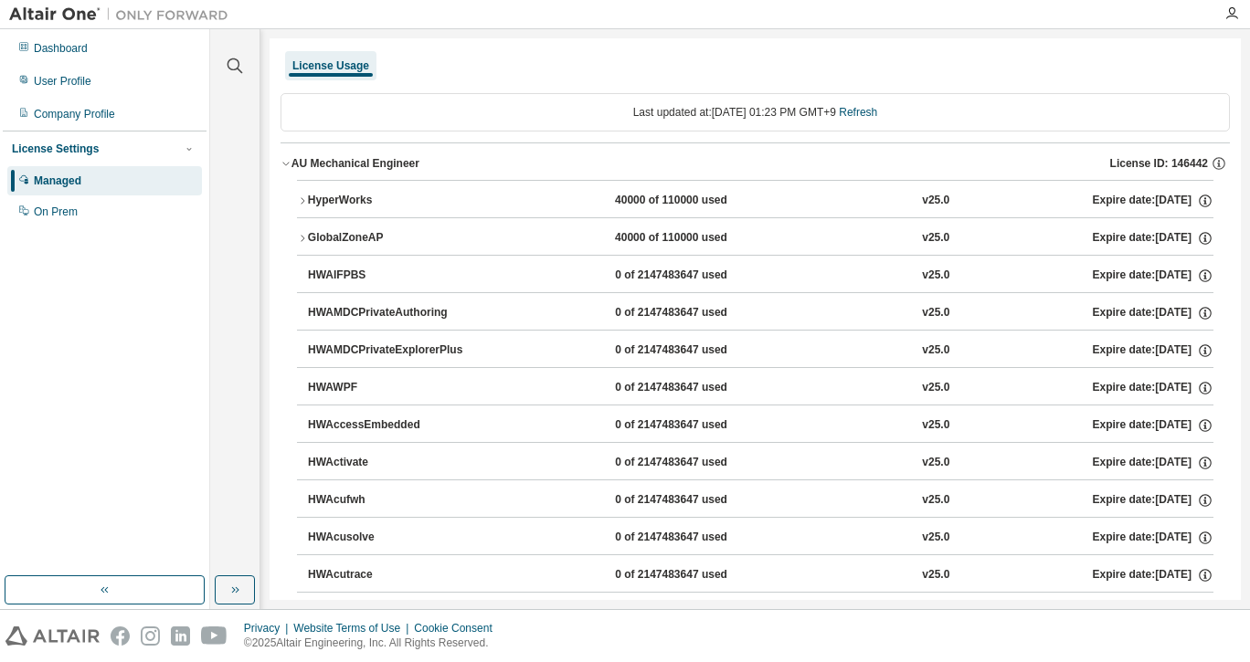
click at [332, 203] on div "HyperWorks" at bounding box center [390, 201] width 164 height 16
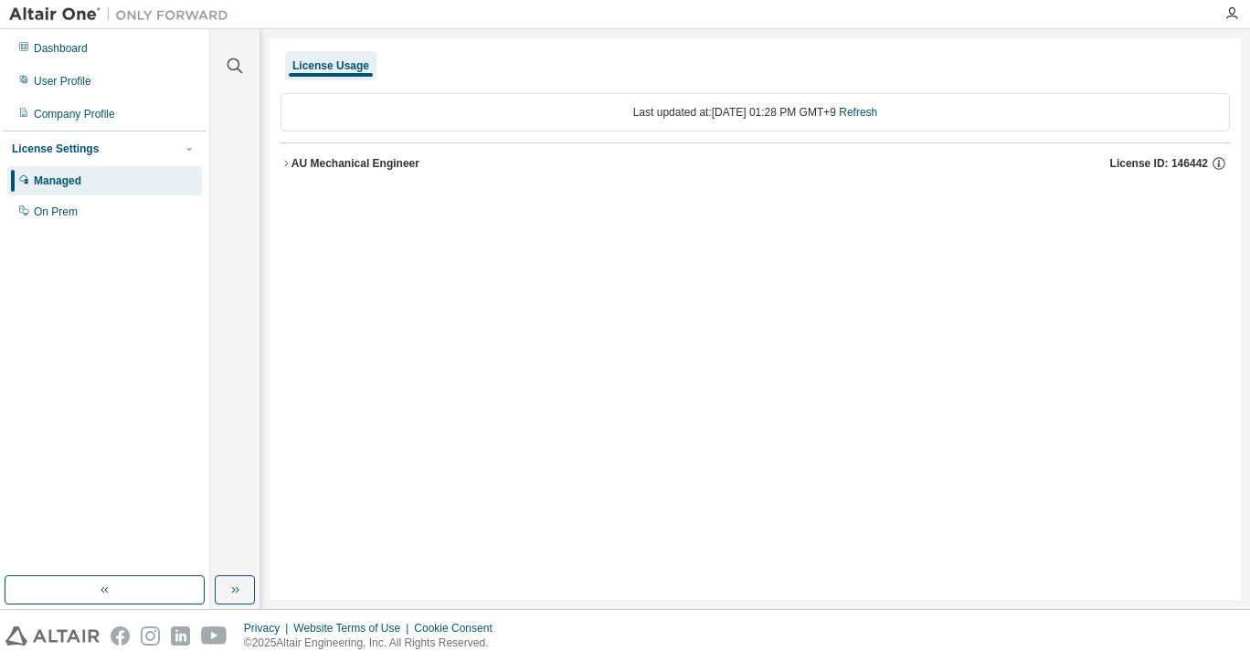
click at [543, 196] on div "License Usage Last updated at: [DATE] 01:28 PM GMT+9 Refresh AU Mechanical Engi…" at bounding box center [754, 319] width 971 height 562
click at [404, 168] on div "AU Mechanical Engineer" at bounding box center [355, 163] width 128 height 15
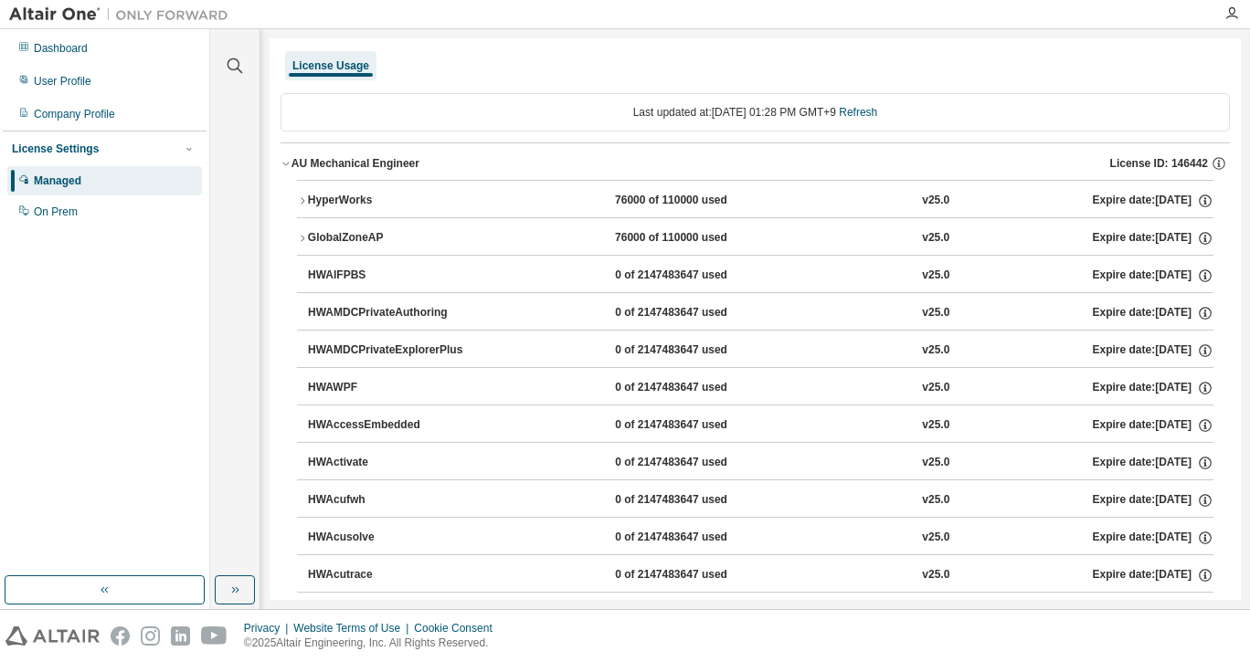
click at [451, 202] on div "HyperWorks" at bounding box center [390, 201] width 164 height 16
